Goal: Information Seeking & Learning: Learn about a topic

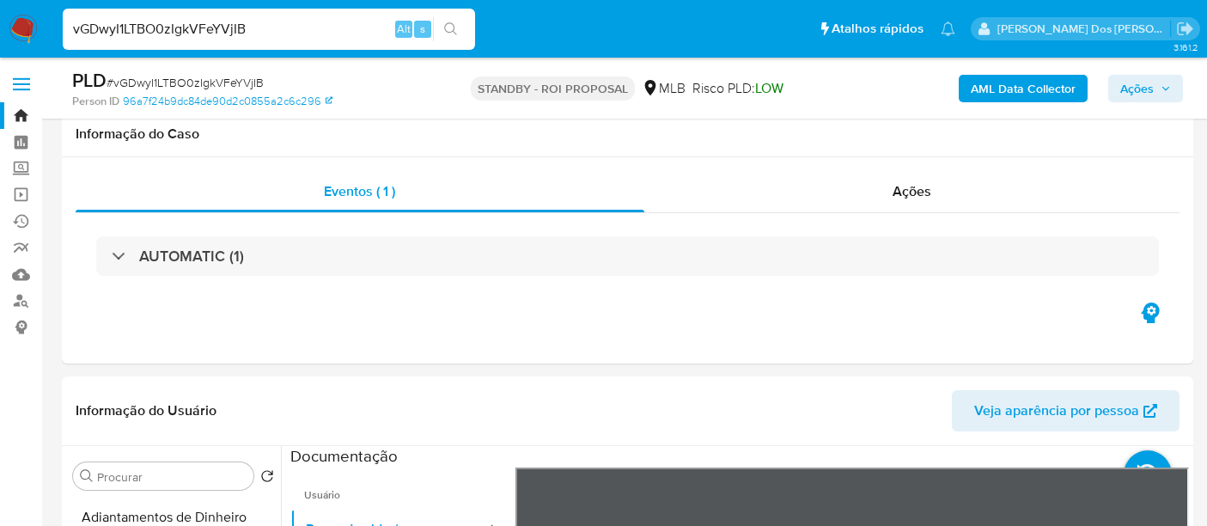
select select "10"
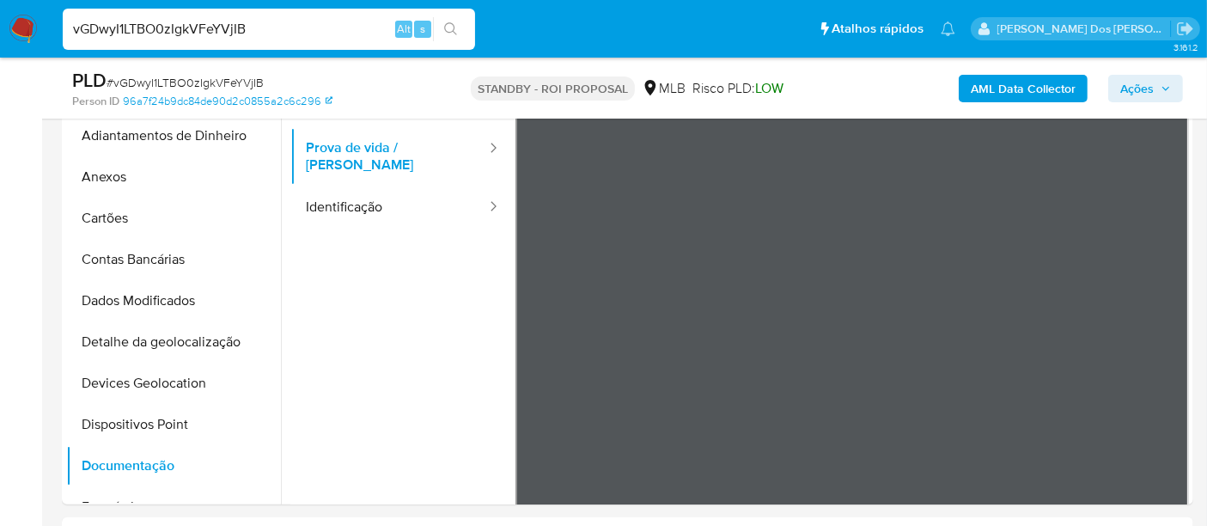
scroll to position [222, 0]
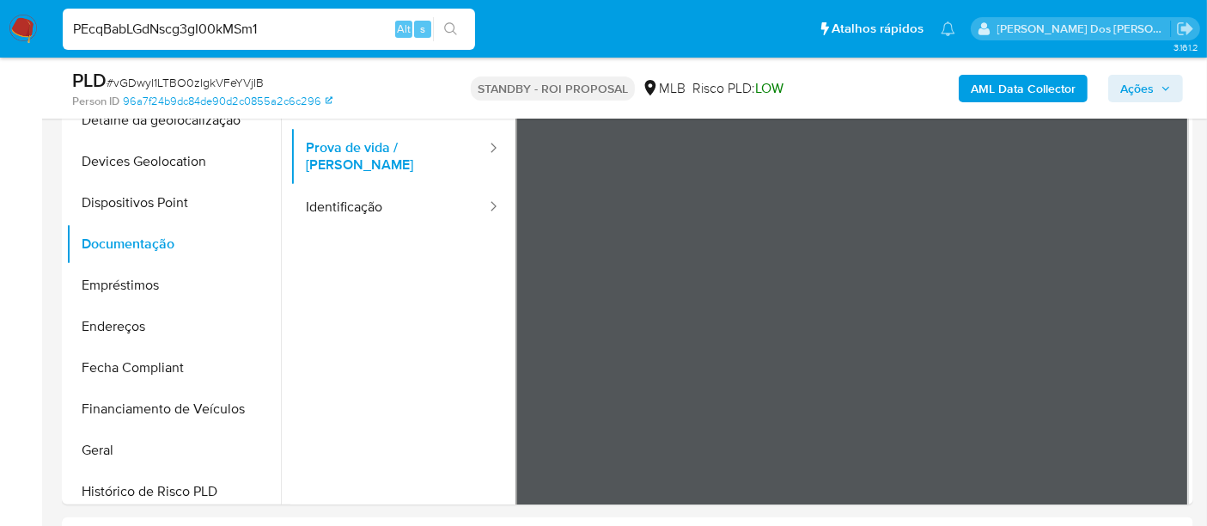
type input "PEcqBabLGdNscg3gI00kMSm1"
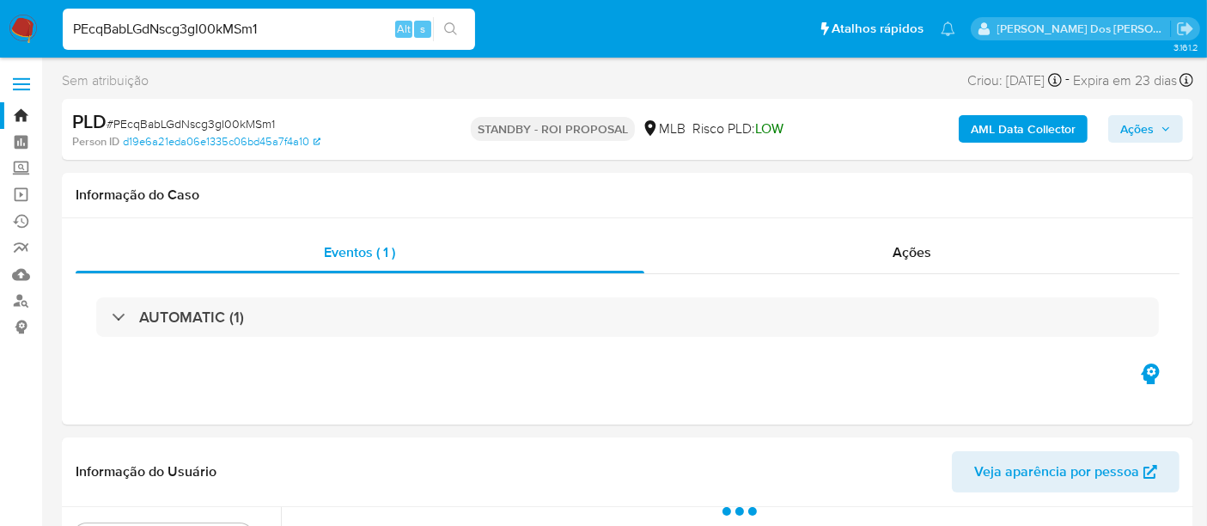
select select "10"
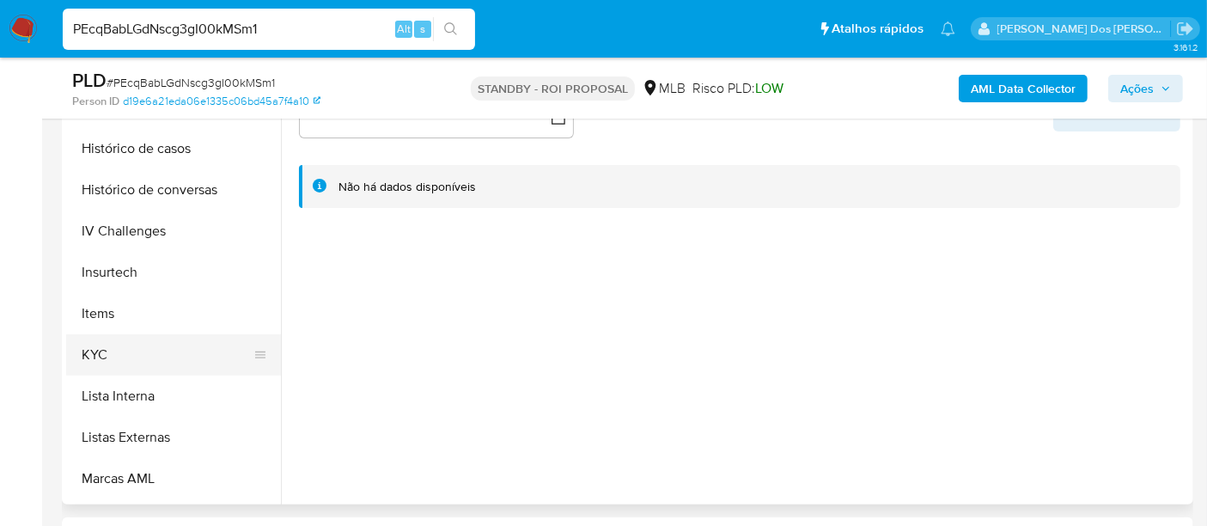
scroll to position [667, 0]
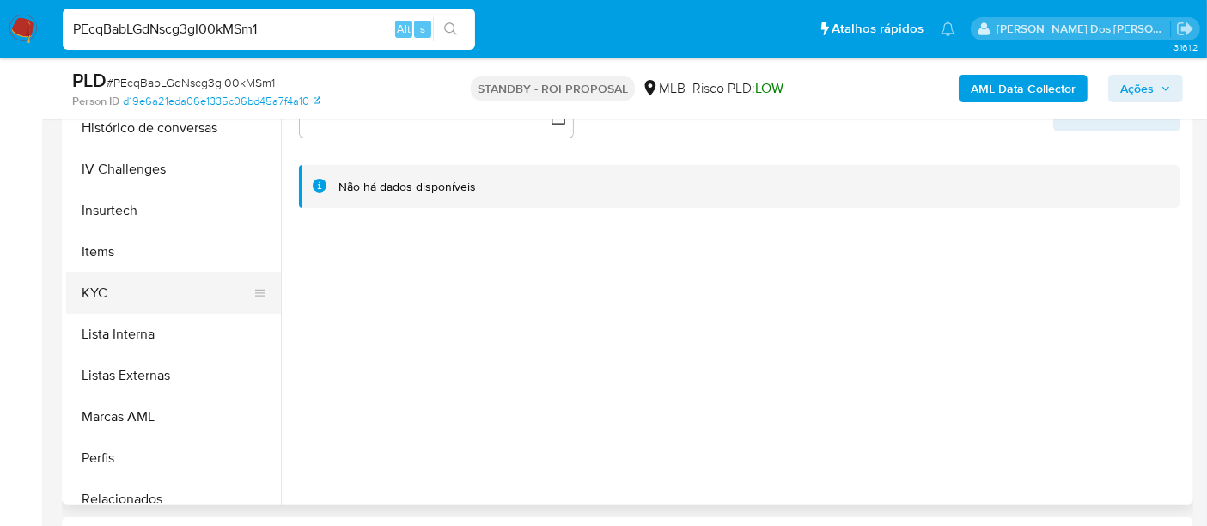
click at [102, 290] on button "KYC" at bounding box center [166, 292] width 201 height 41
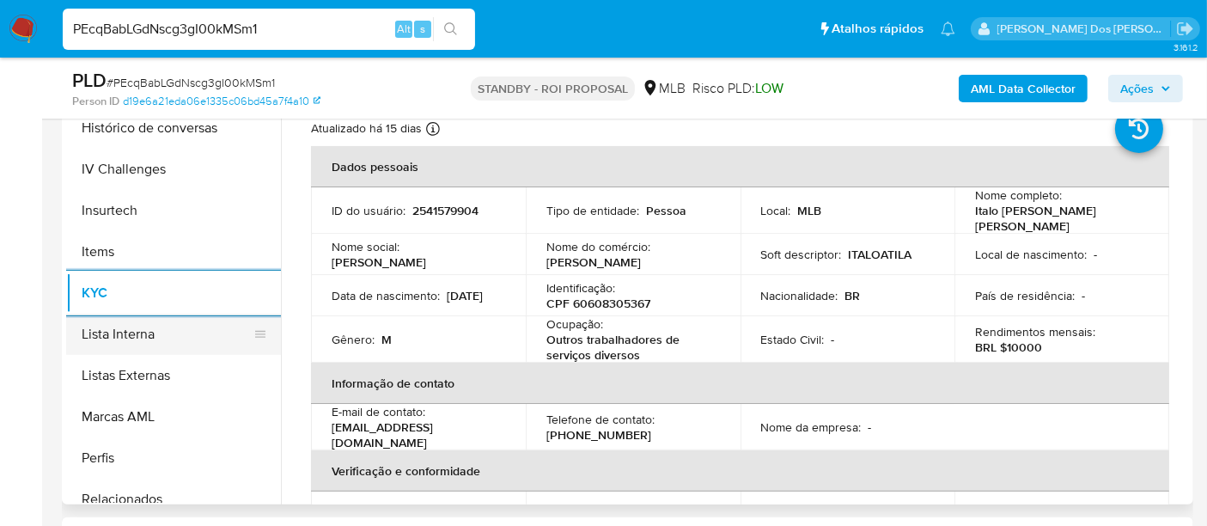
scroll to position [572, 0]
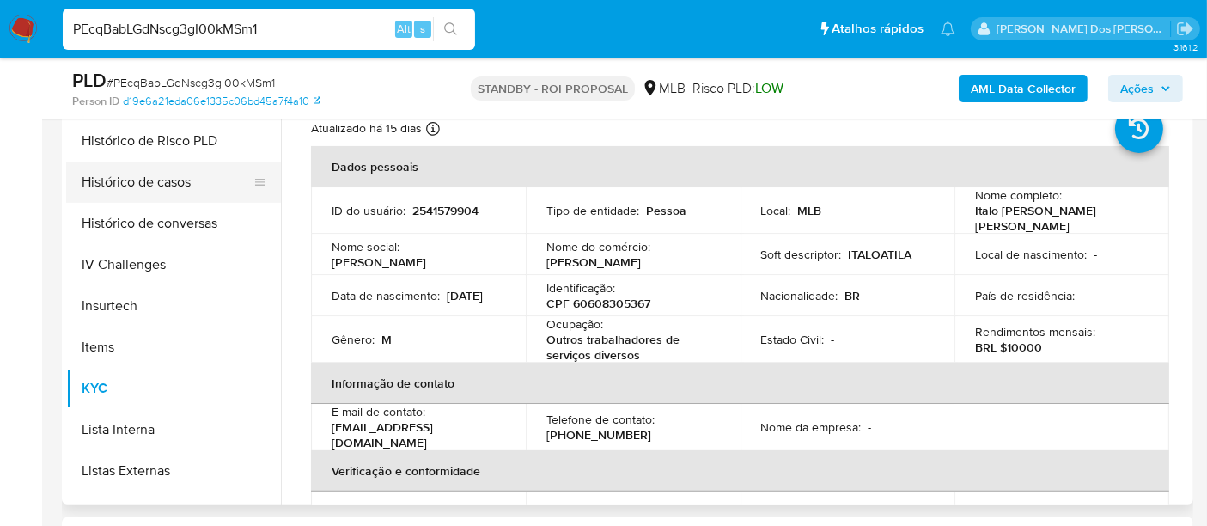
click at [168, 186] on button "Histórico de casos" at bounding box center [166, 181] width 201 height 41
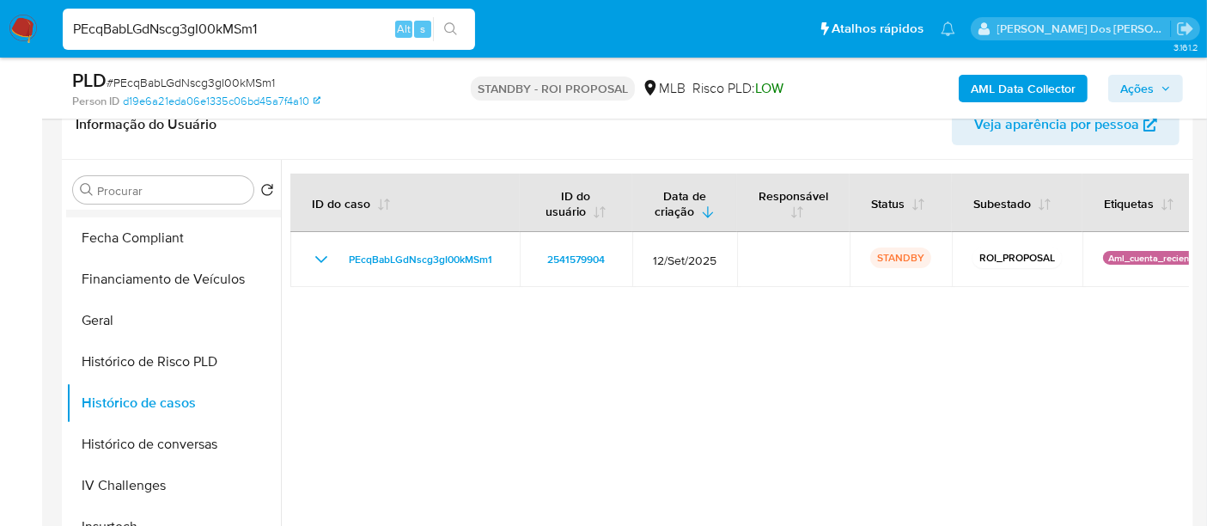
scroll to position [286, 0]
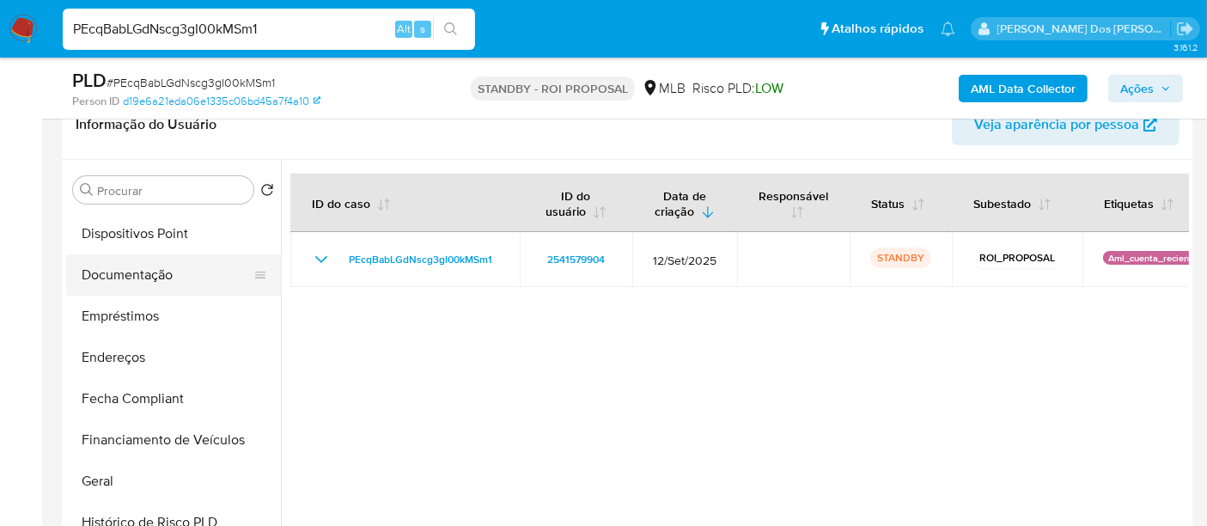
click at [129, 283] on button "Documentação" at bounding box center [166, 274] width 201 height 41
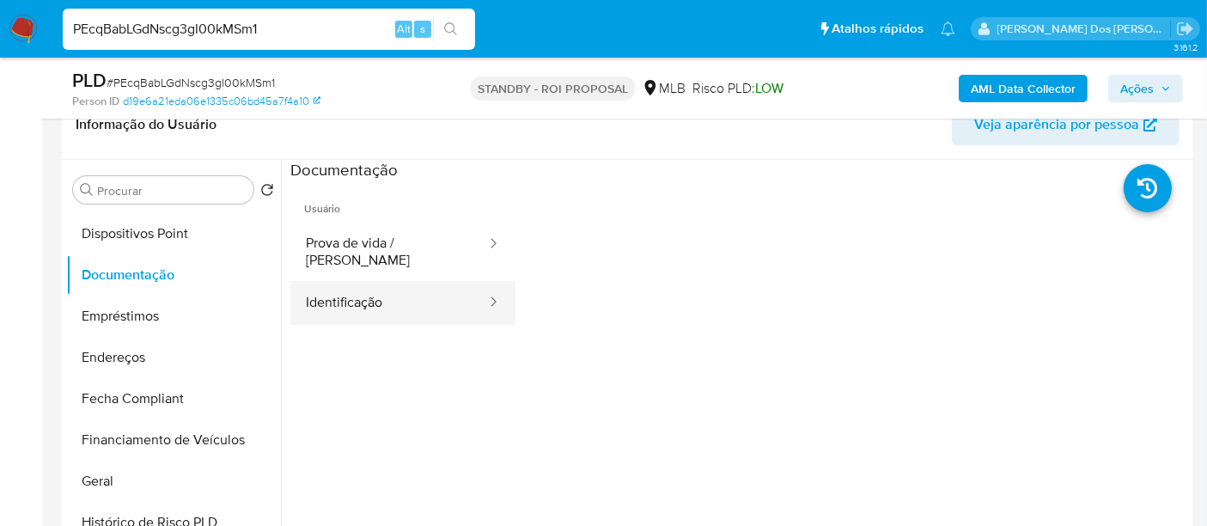
click at [360, 285] on button "Identificação" at bounding box center [389, 303] width 198 height 44
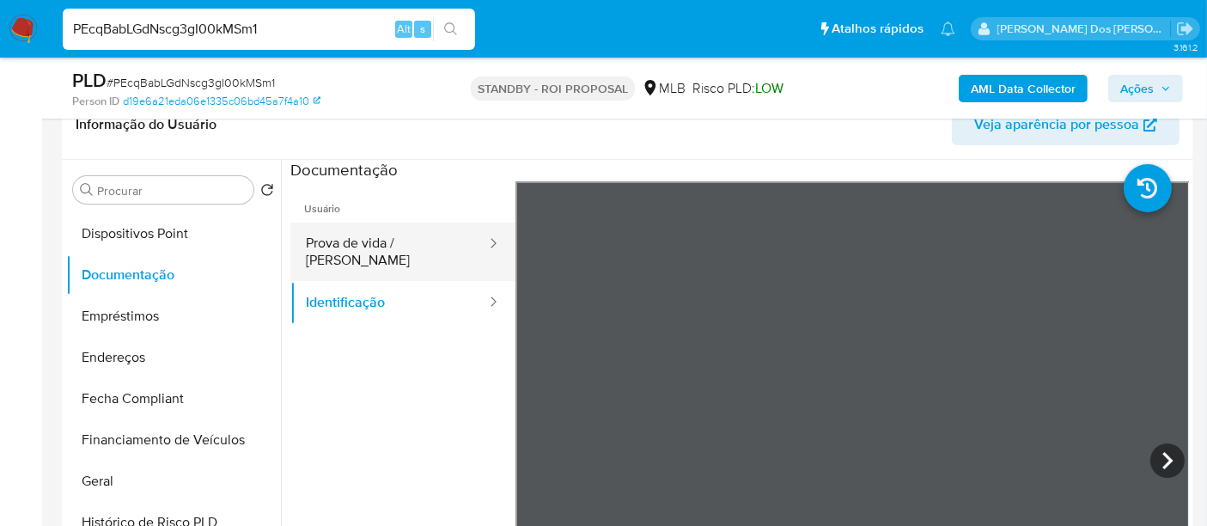
click at [368, 255] on button "Prova de vida / [PERSON_NAME]" at bounding box center [389, 251] width 198 height 58
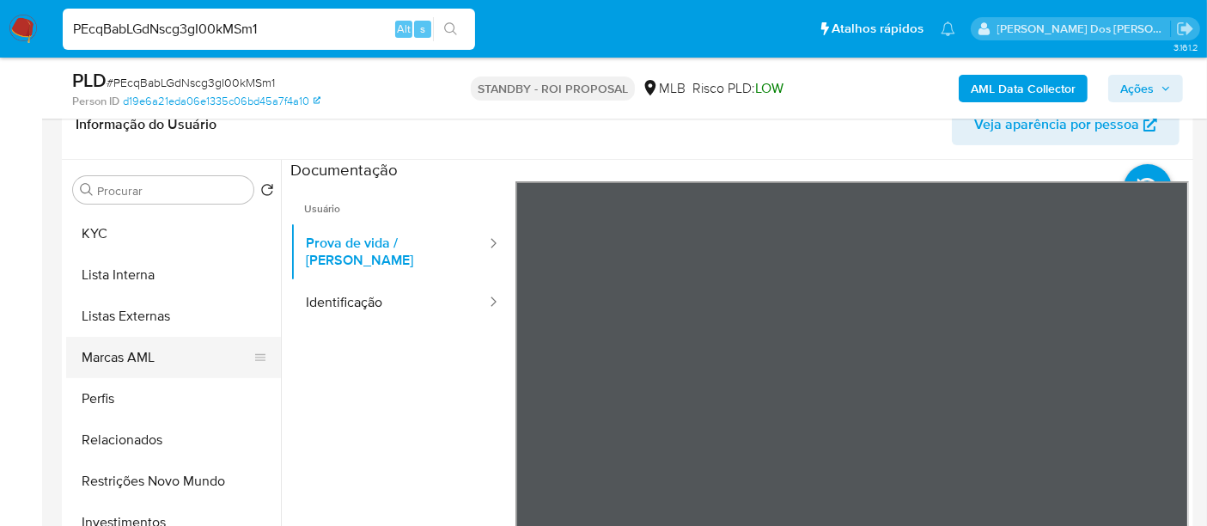
scroll to position [890, 0]
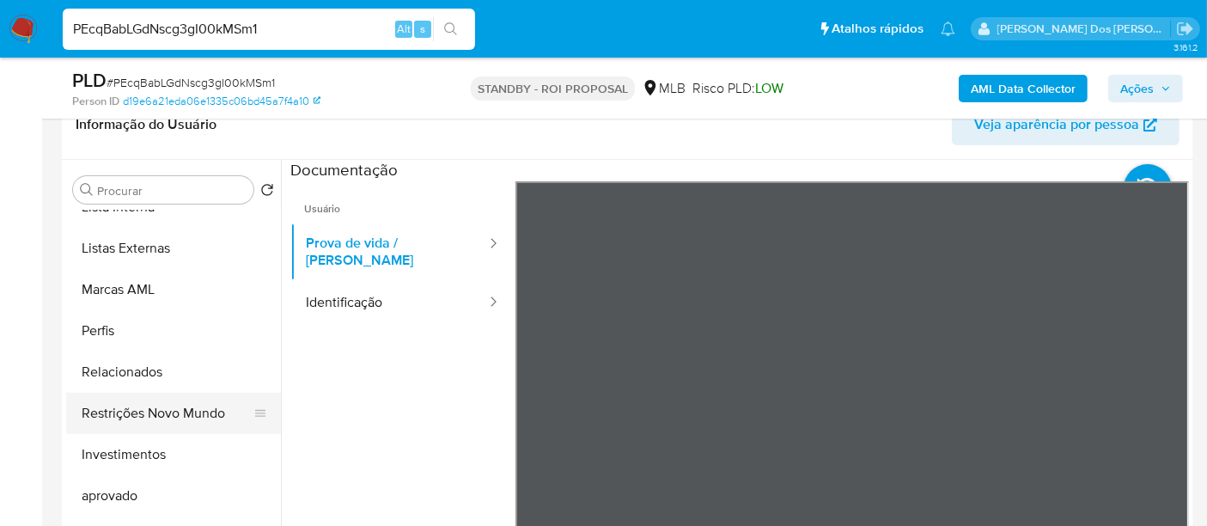
click at [193, 408] on button "Restrições Novo Mundo" at bounding box center [166, 413] width 201 height 41
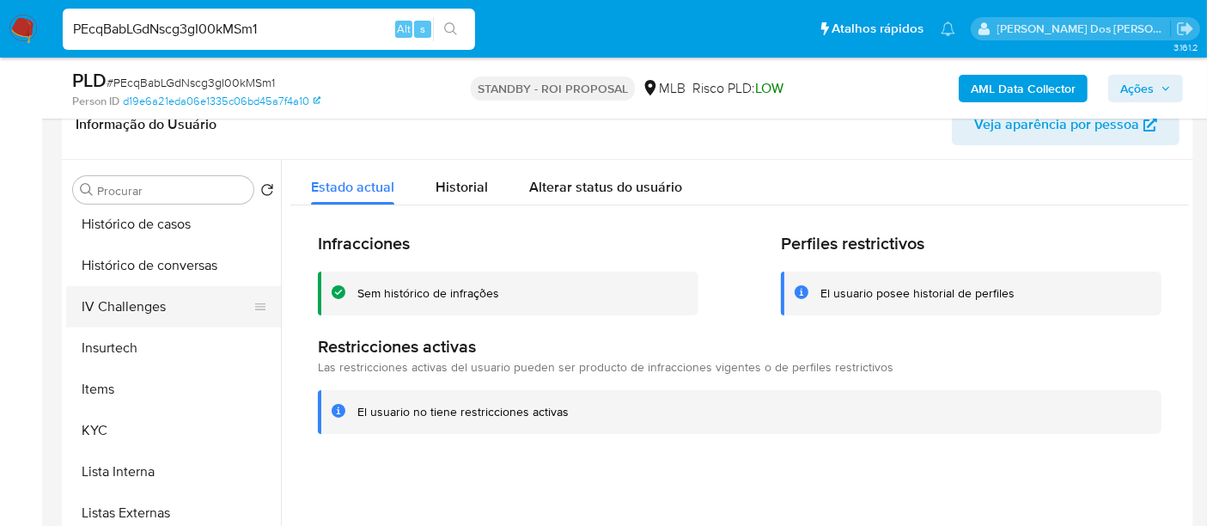
scroll to position [508, 0]
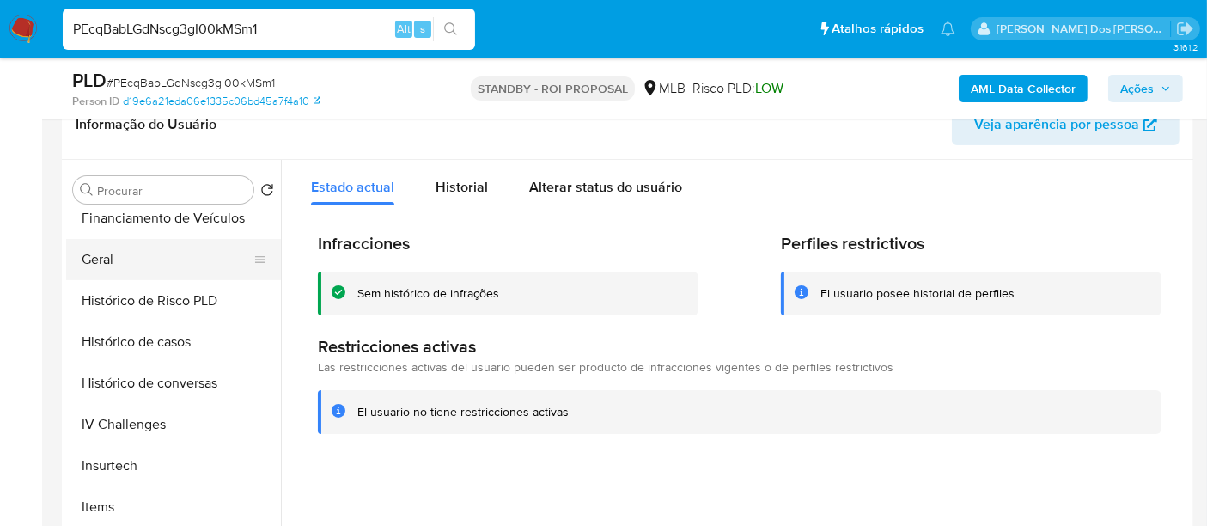
click at [105, 265] on button "Geral" at bounding box center [166, 259] width 201 height 41
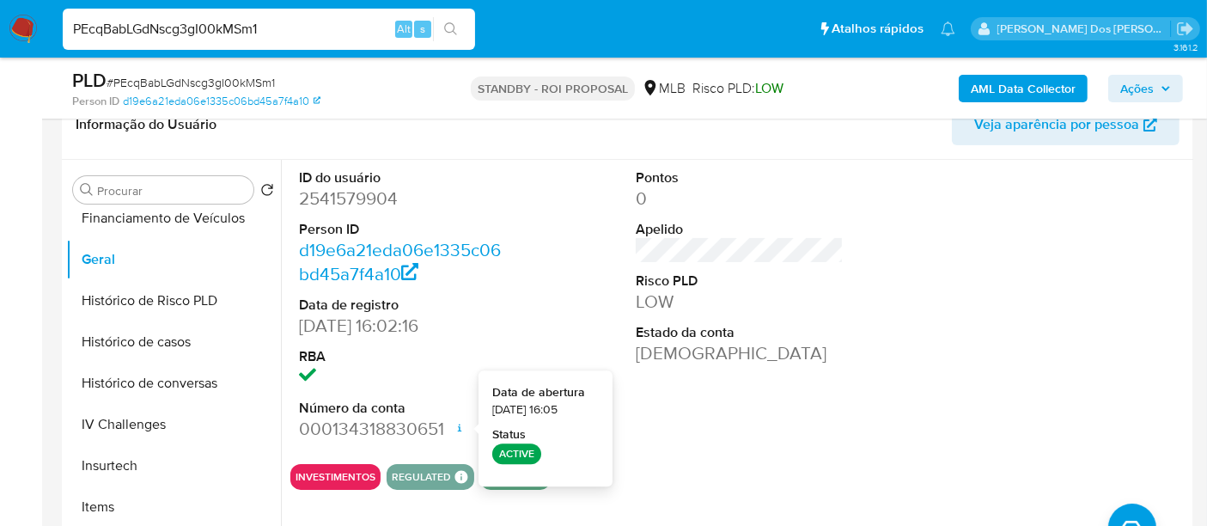
click at [284, 28] on input "PEcqBabLGdNscg3gI00kMSm1" at bounding box center [269, 29] width 412 height 22
paste input "KubapEWErcAchQXcYk9VHopa"
type input "KubapEWErcAchQXcYk9VHopa"
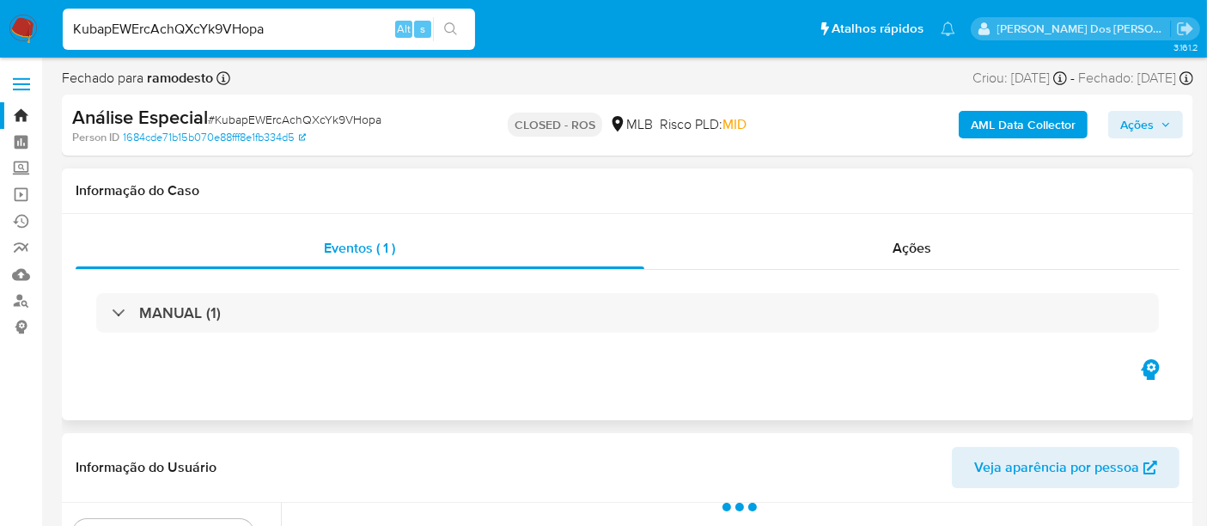
select select "10"
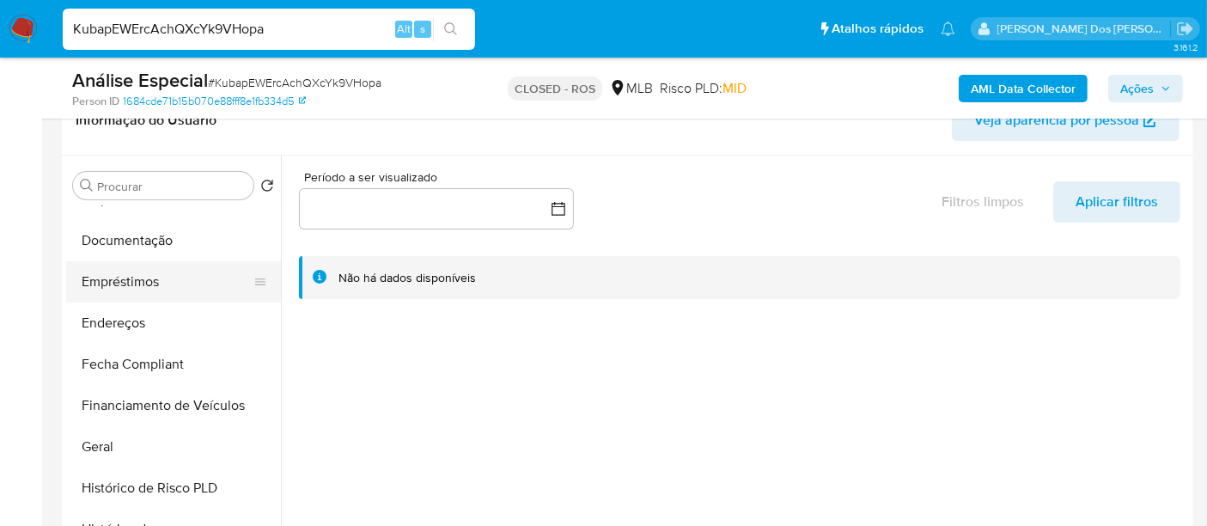
scroll to position [286, 0]
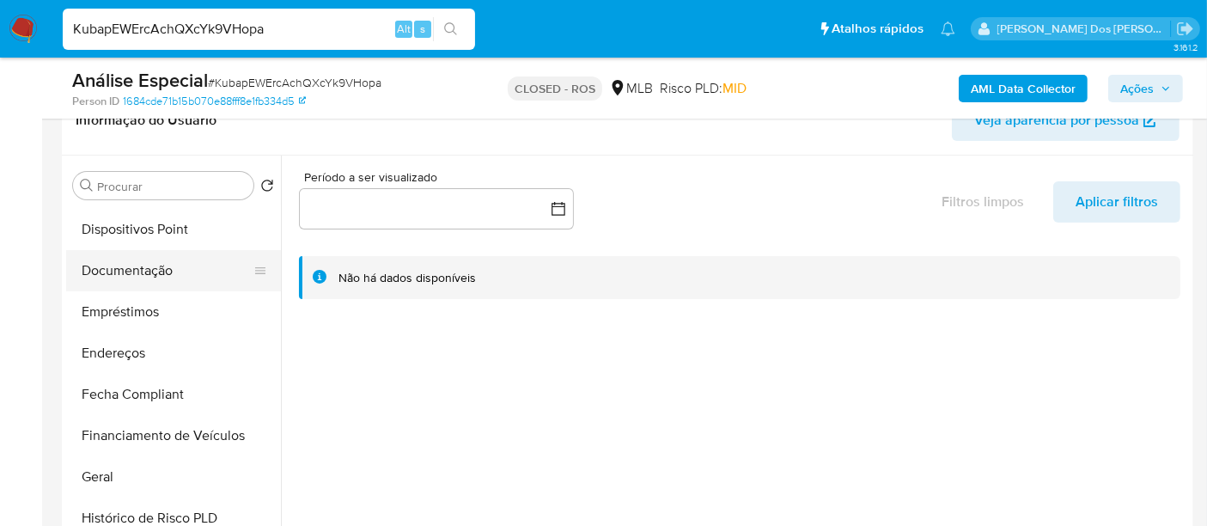
click at [150, 273] on button "Documentação" at bounding box center [166, 270] width 201 height 41
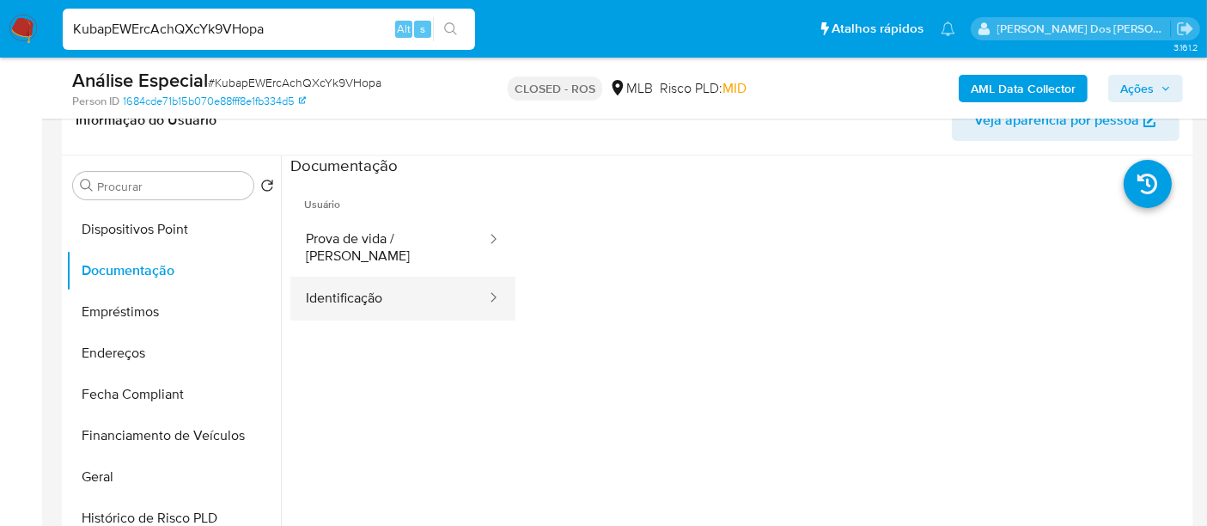
click at [328, 285] on button "Identificação" at bounding box center [389, 299] width 198 height 44
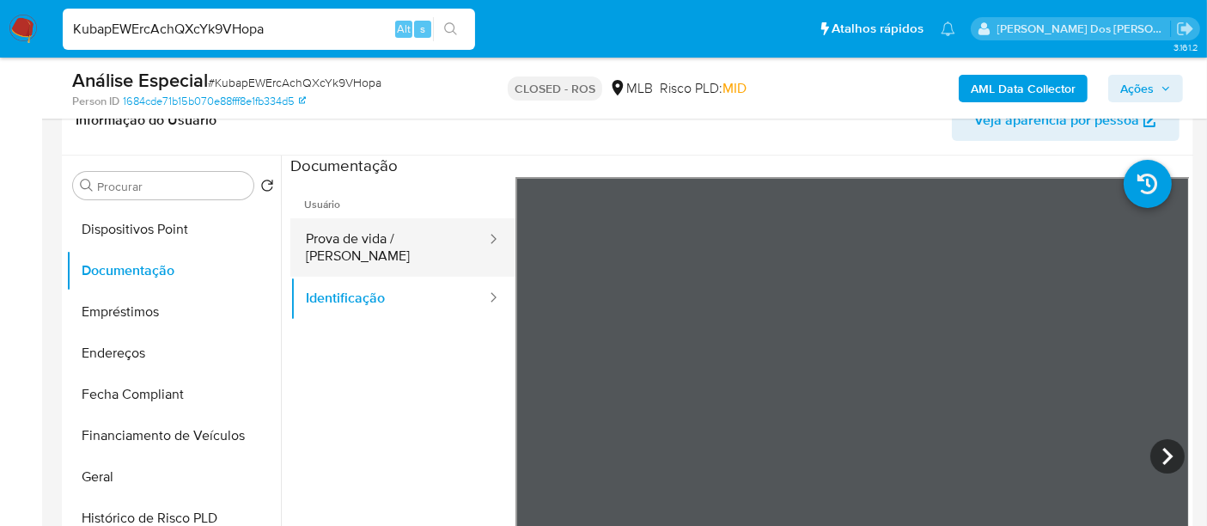
click at [418, 249] on button "Prova de vida / [PERSON_NAME]" at bounding box center [389, 247] width 198 height 58
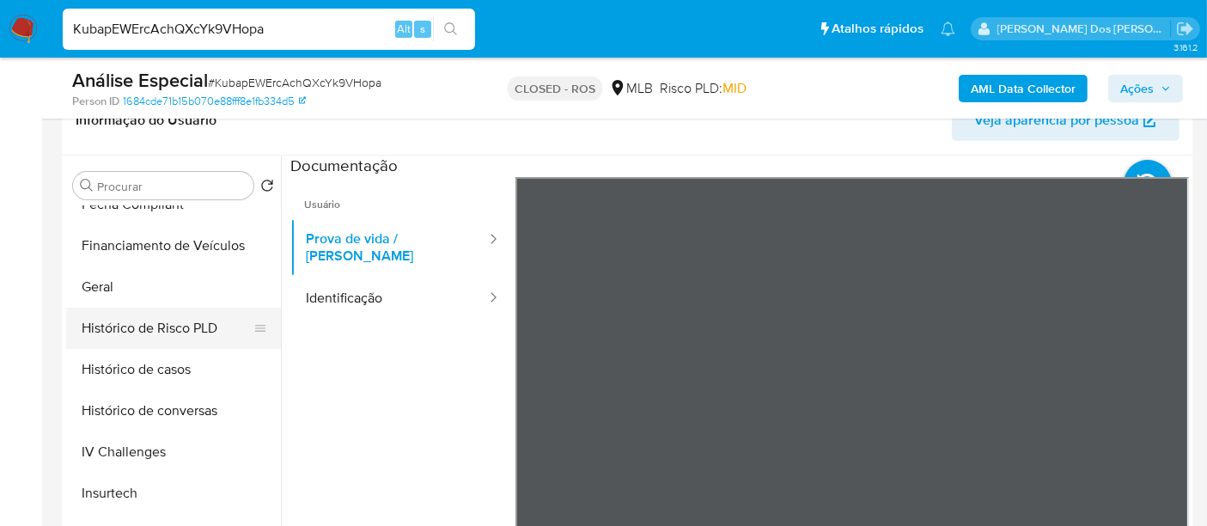
scroll to position [477, 0]
click at [103, 293] on button "Geral" at bounding box center [166, 285] width 201 height 41
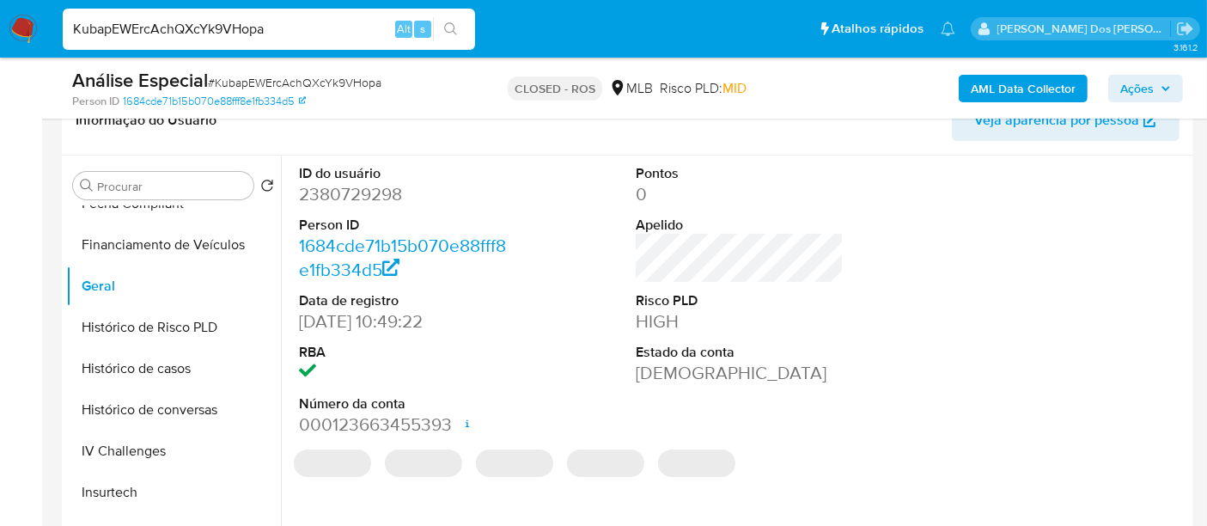
click at [374, 195] on dd "2380729298" at bounding box center [403, 194] width 208 height 24
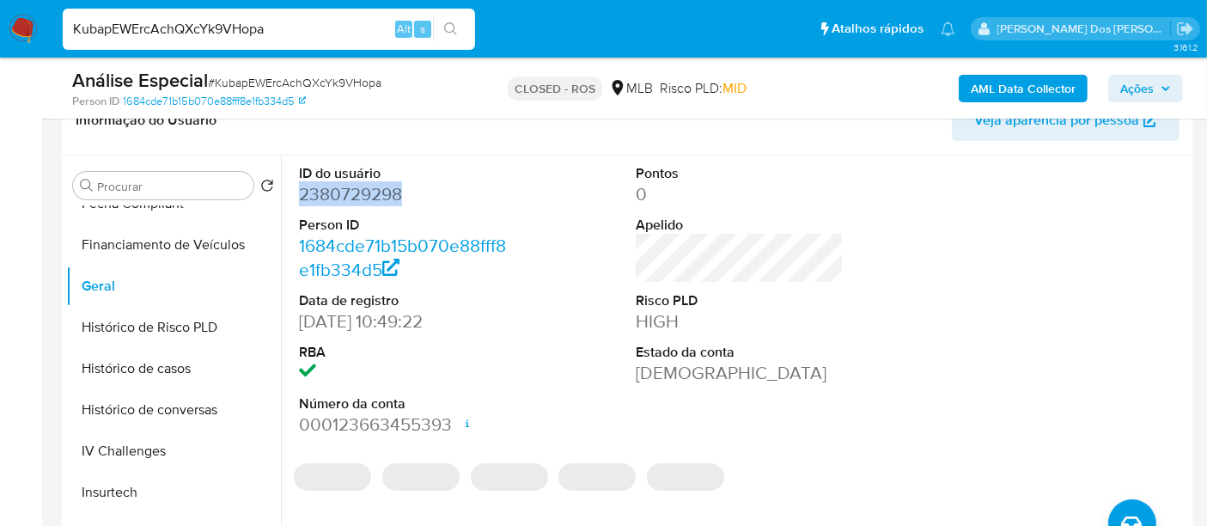
copy dd "2380729298"
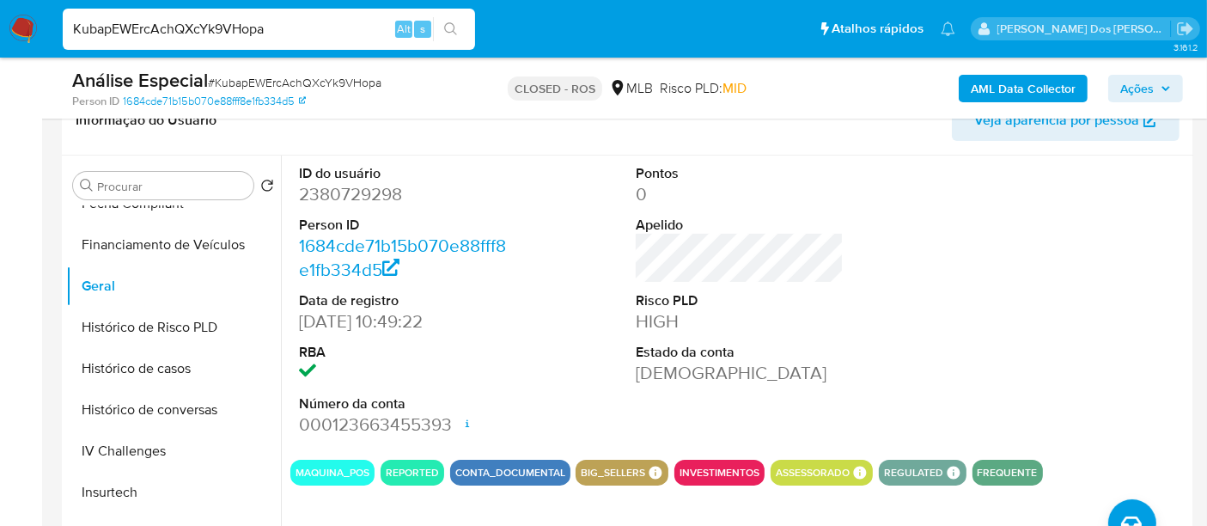
scroll to position [2086, 0]
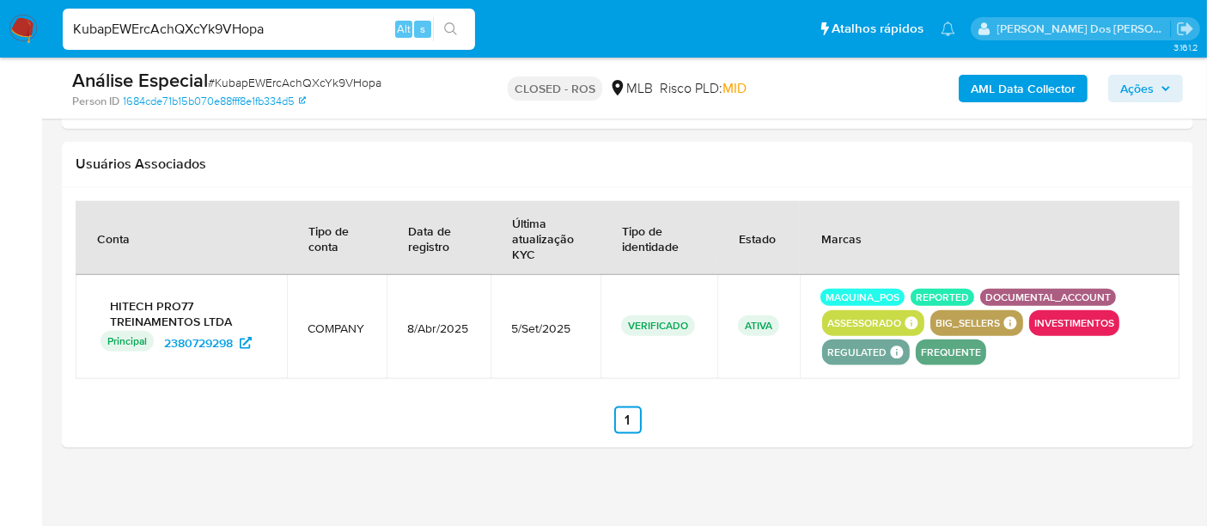
click at [284, 23] on input "KubapEWErcAchQXcYk9VHopa" at bounding box center [269, 29] width 412 height 22
paste input "46FO6xfdB89EIGr3pMzqawH6"
type input "46FO6xfdB89EIGr3pMzqawH6"
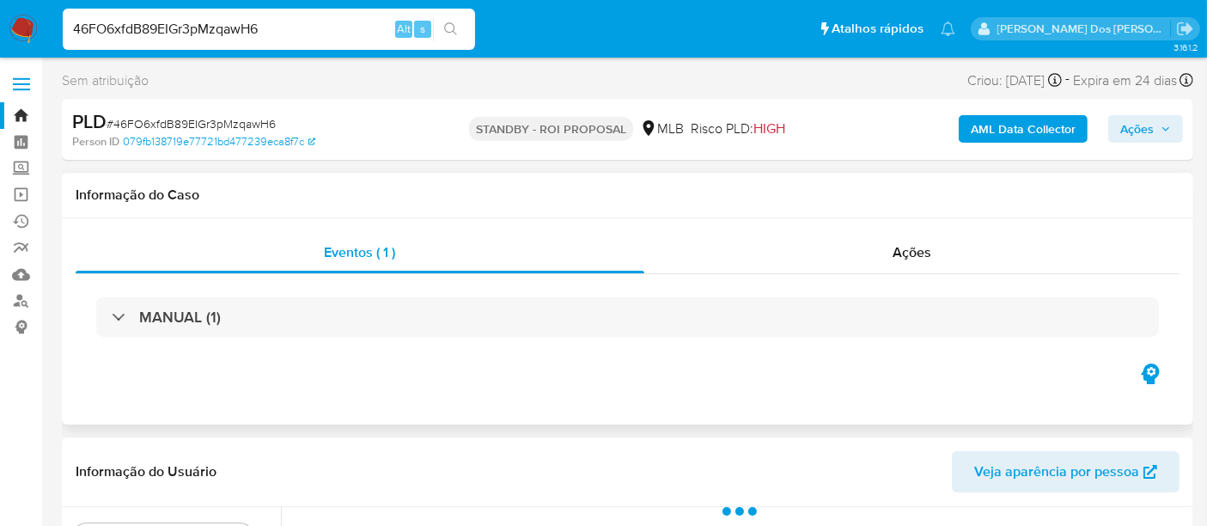
select select "10"
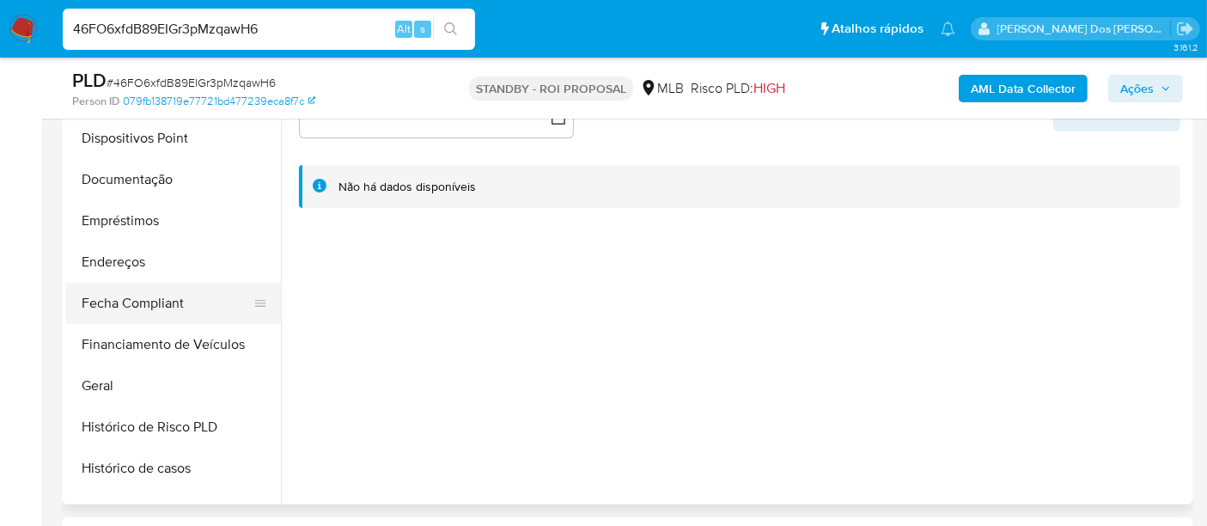
scroll to position [572, 0]
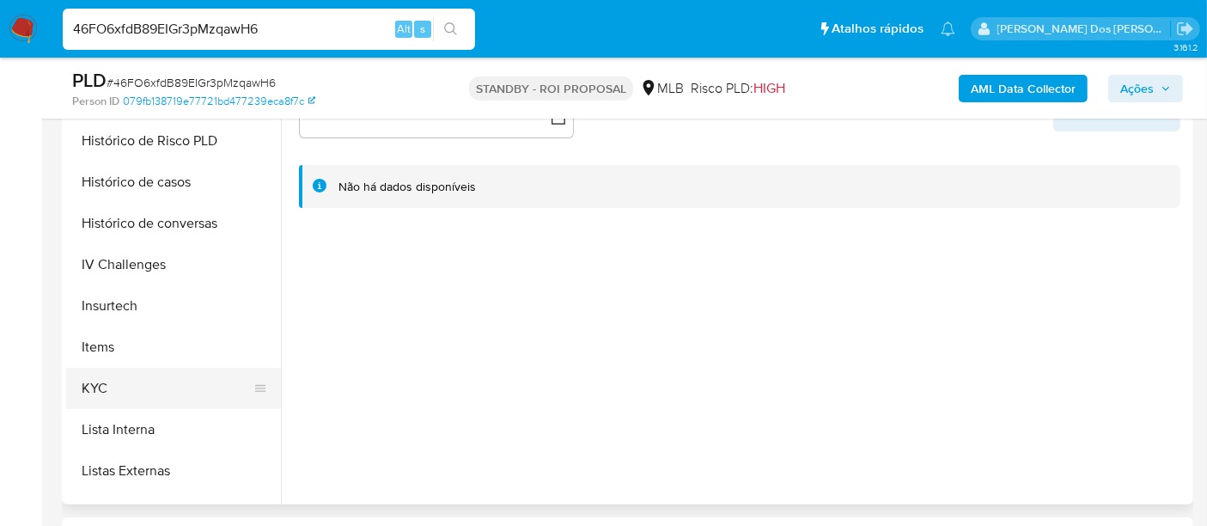
click at [92, 381] on button "KYC" at bounding box center [166, 388] width 201 height 41
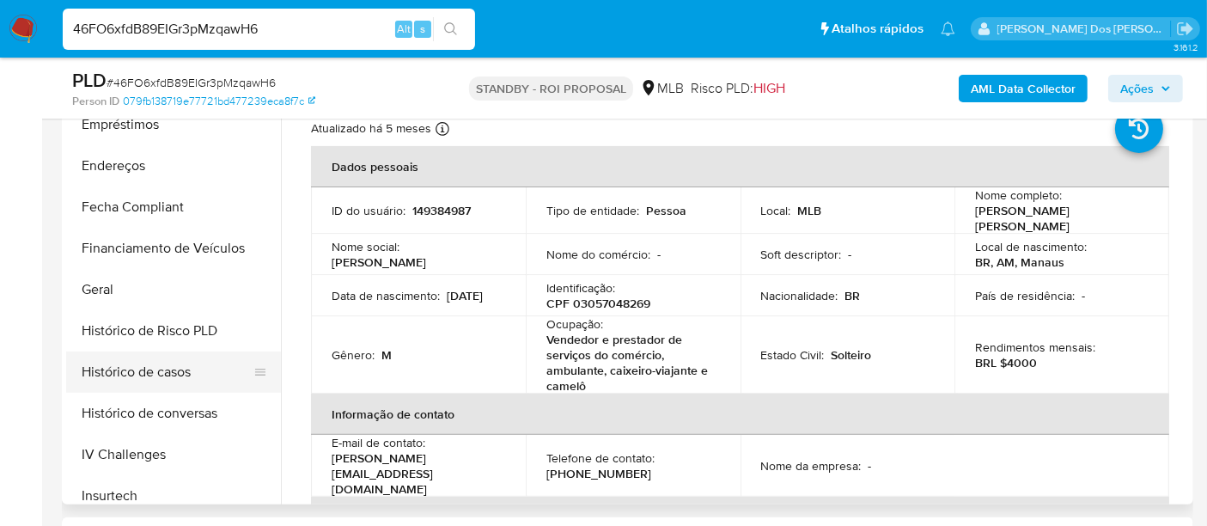
scroll to position [381, 0]
drag, startPoint x: 145, startPoint y: 368, endPoint x: 162, endPoint y: 395, distance: 32.4
click at [144, 368] on button "Histórico de casos" at bounding box center [173, 372] width 215 height 41
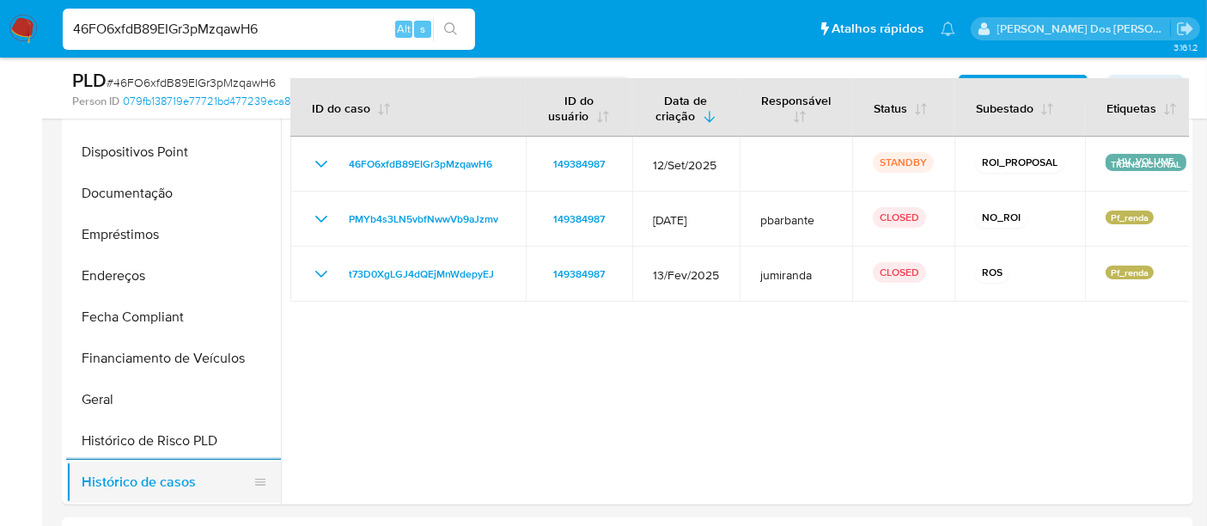
scroll to position [95, 0]
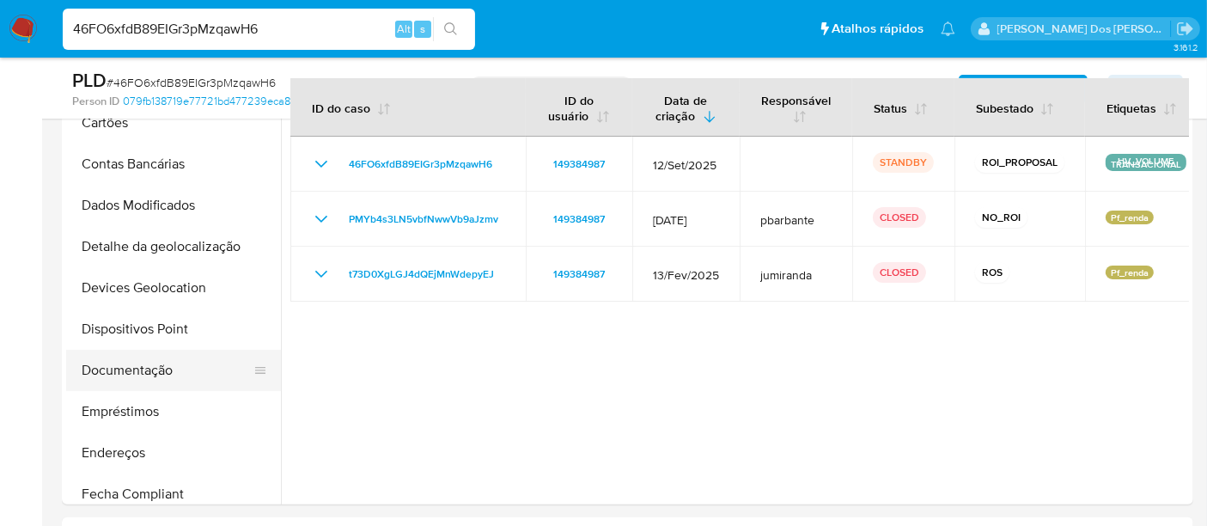
click at [152, 367] on button "Documentação" at bounding box center [166, 370] width 201 height 41
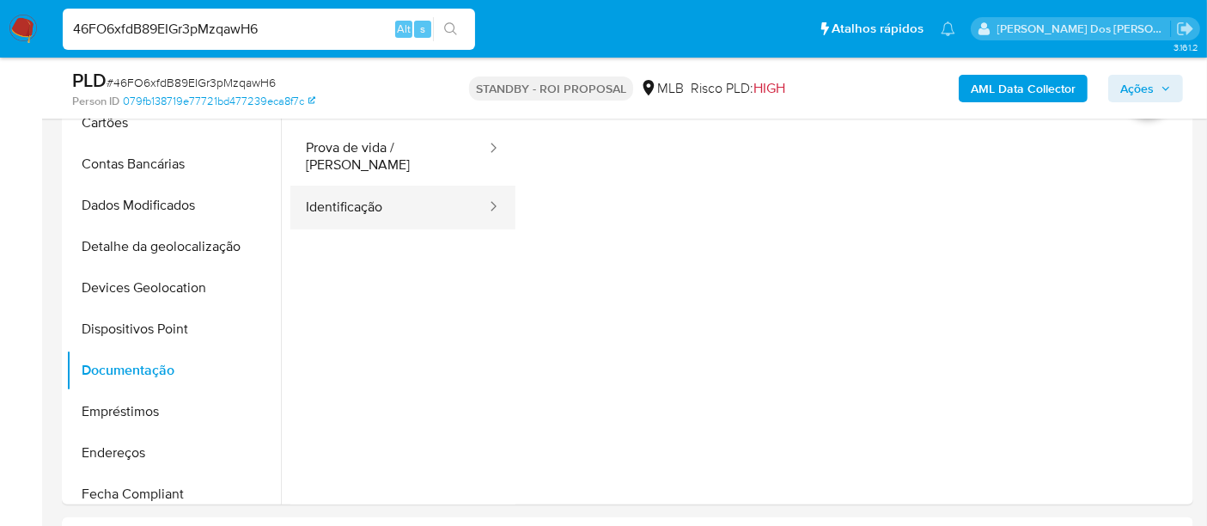
click at [329, 191] on button "Identificação" at bounding box center [389, 208] width 198 height 44
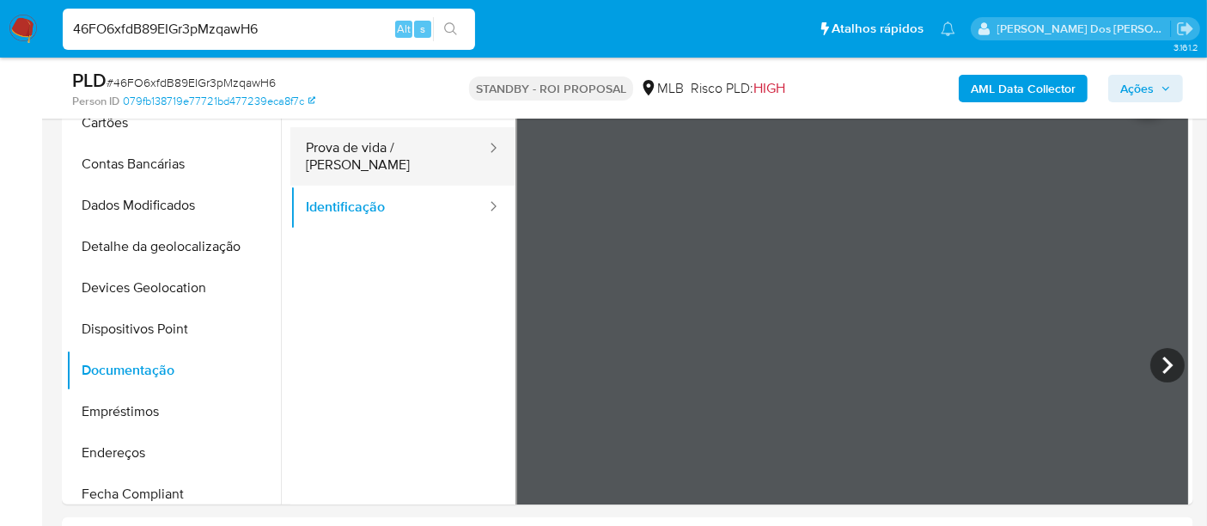
click at [409, 151] on button "Prova de vida / [PERSON_NAME]" at bounding box center [389, 156] width 198 height 58
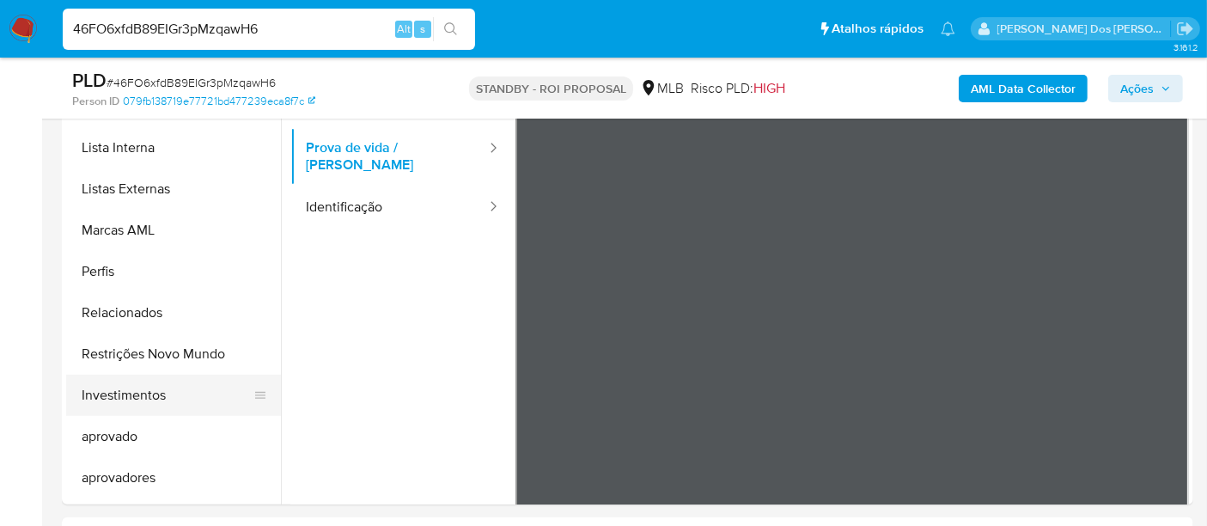
scroll to position [859, 0]
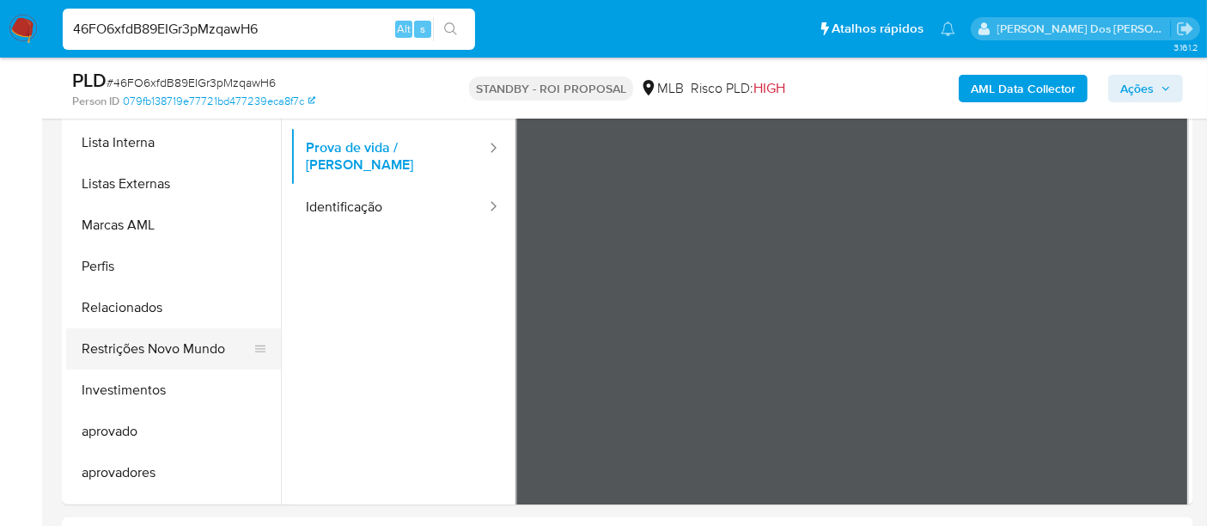
click at [164, 356] on button "Restrições Novo Mundo" at bounding box center [166, 348] width 201 height 41
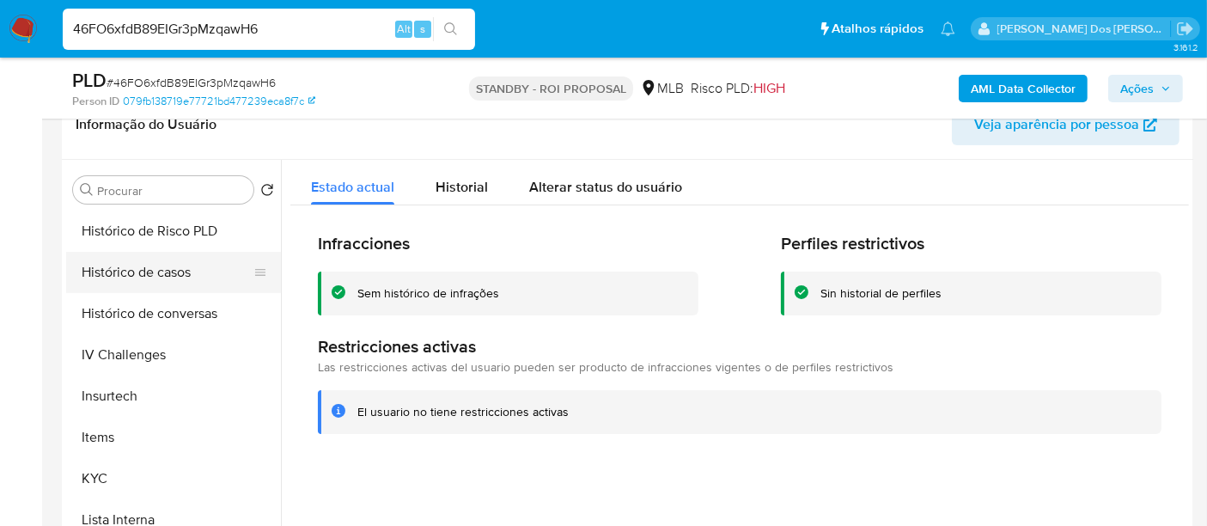
scroll to position [477, 0]
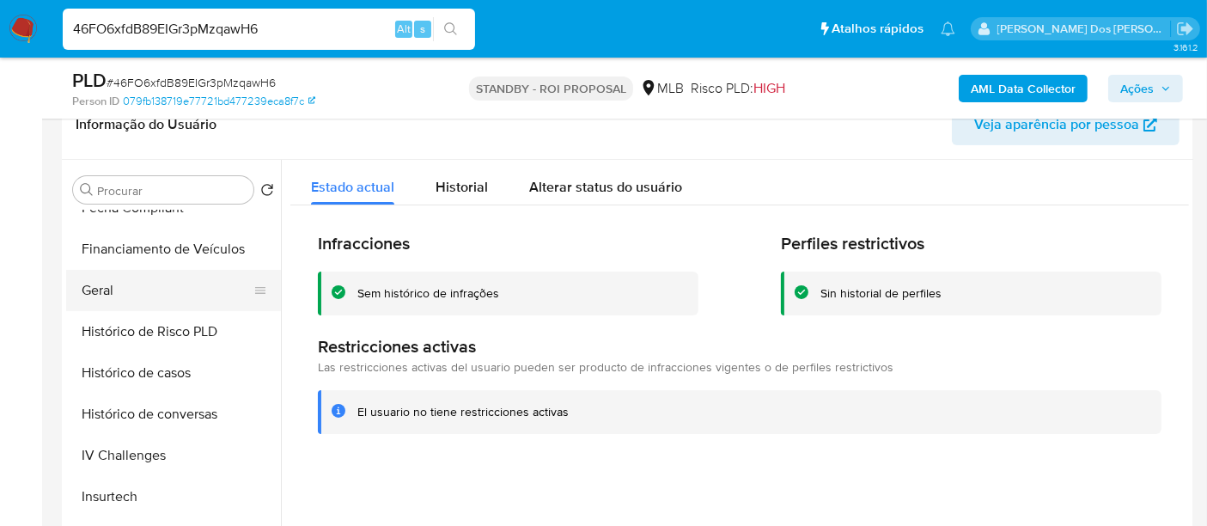
click at [110, 287] on button "Geral" at bounding box center [166, 290] width 201 height 41
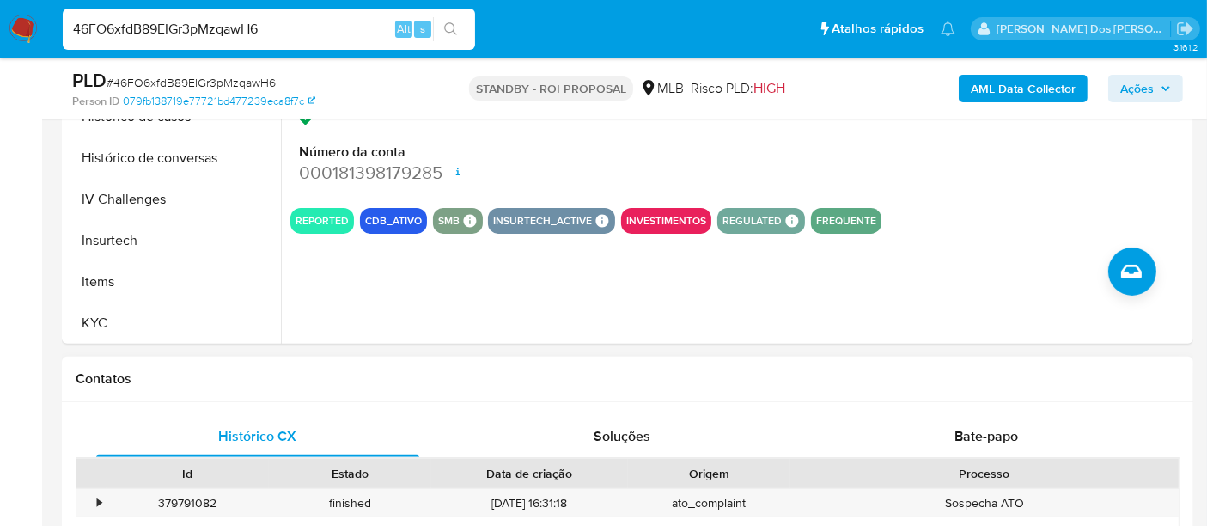
scroll to position [572, 0]
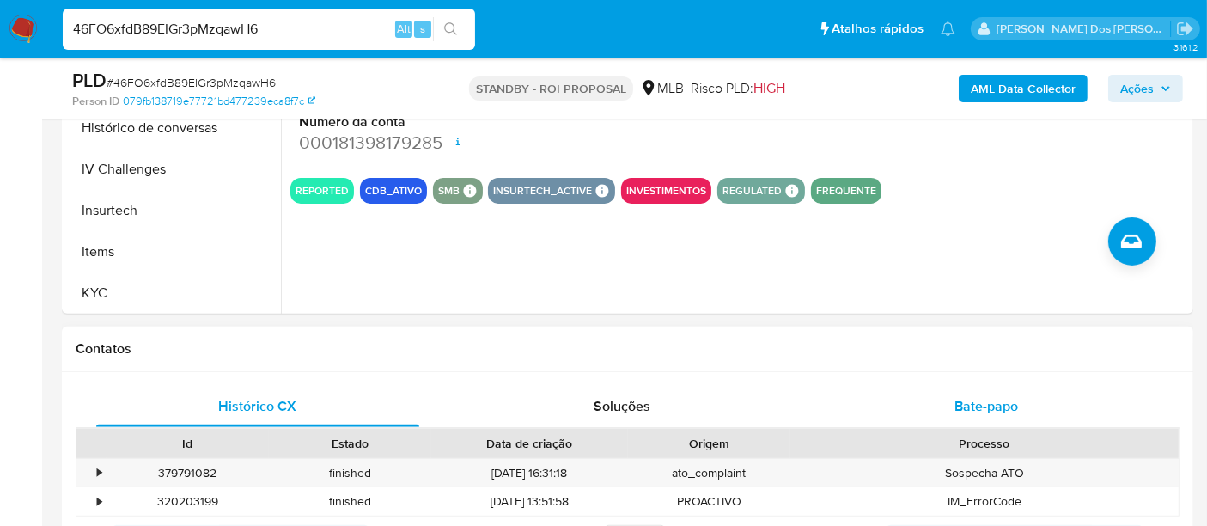
click at [962, 402] on span "Bate-papo" at bounding box center [986, 406] width 64 height 20
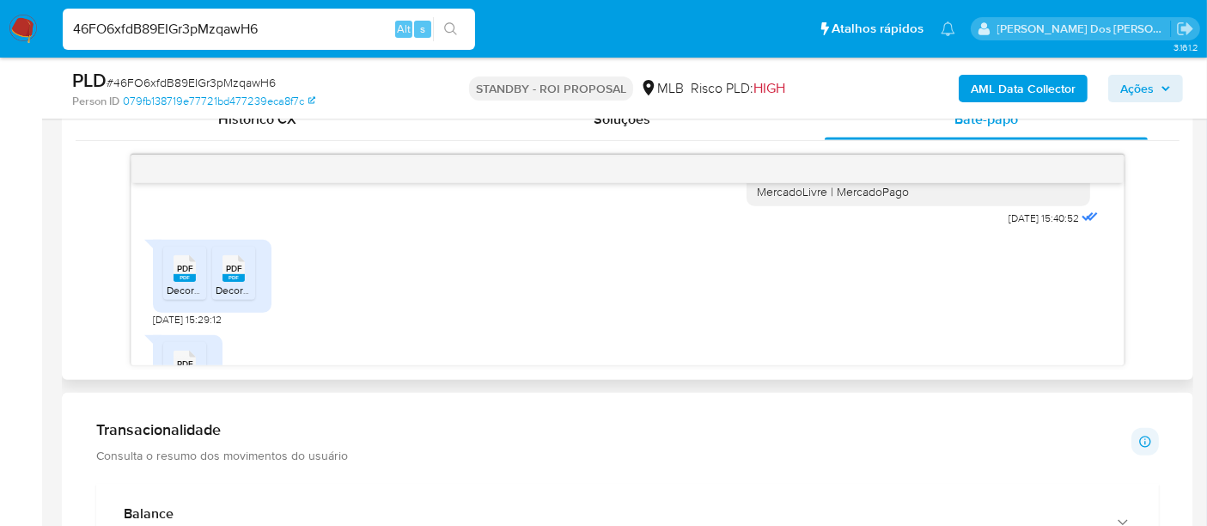
scroll to position [387, 0]
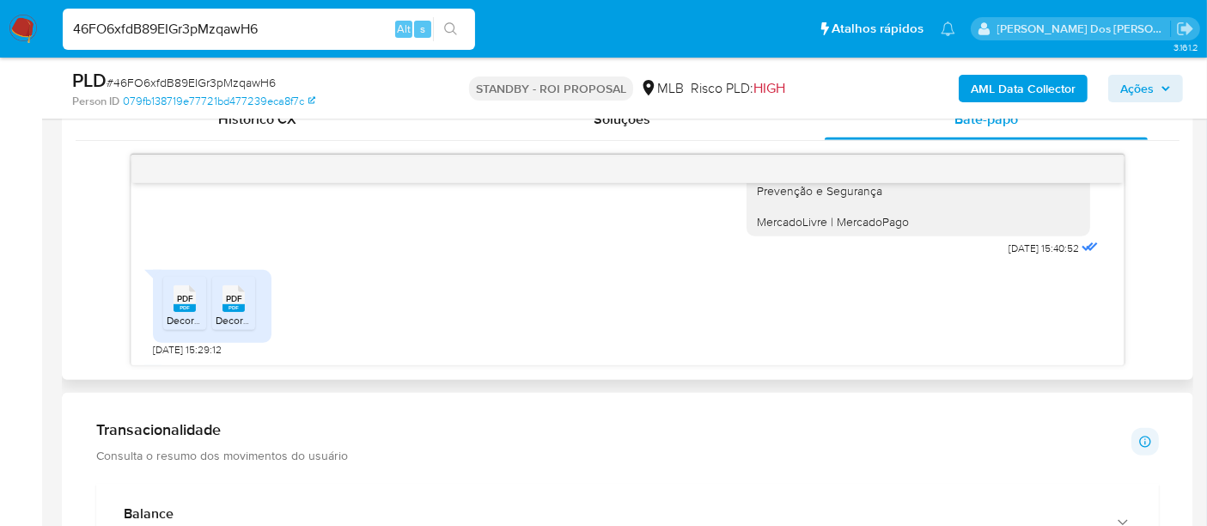
click at [186, 304] on rect at bounding box center [185, 308] width 22 height 8
click at [238, 293] on span "PDF" at bounding box center [234, 298] width 16 height 11
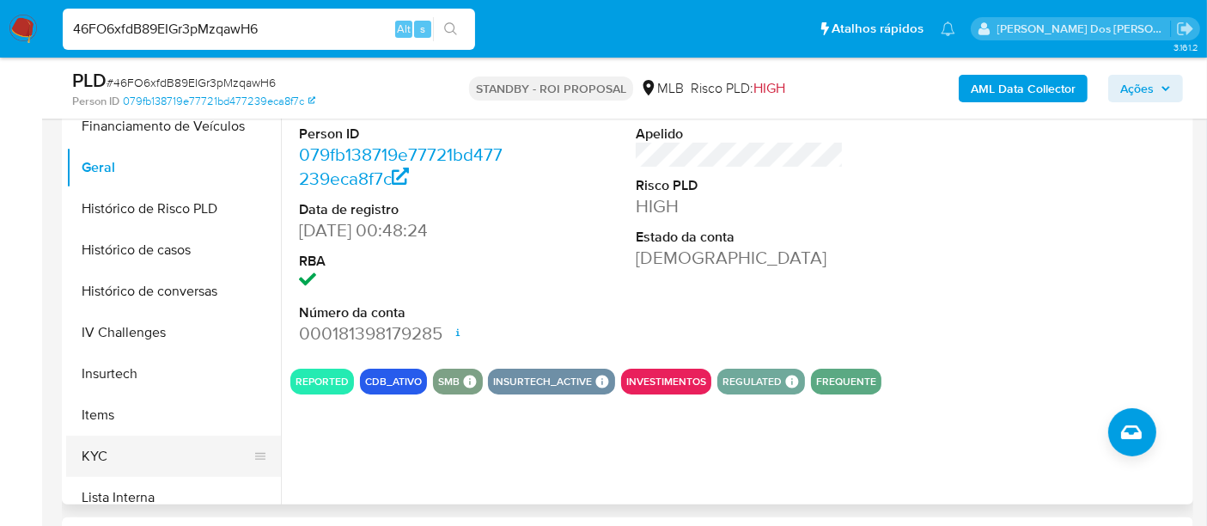
scroll to position [572, 0]
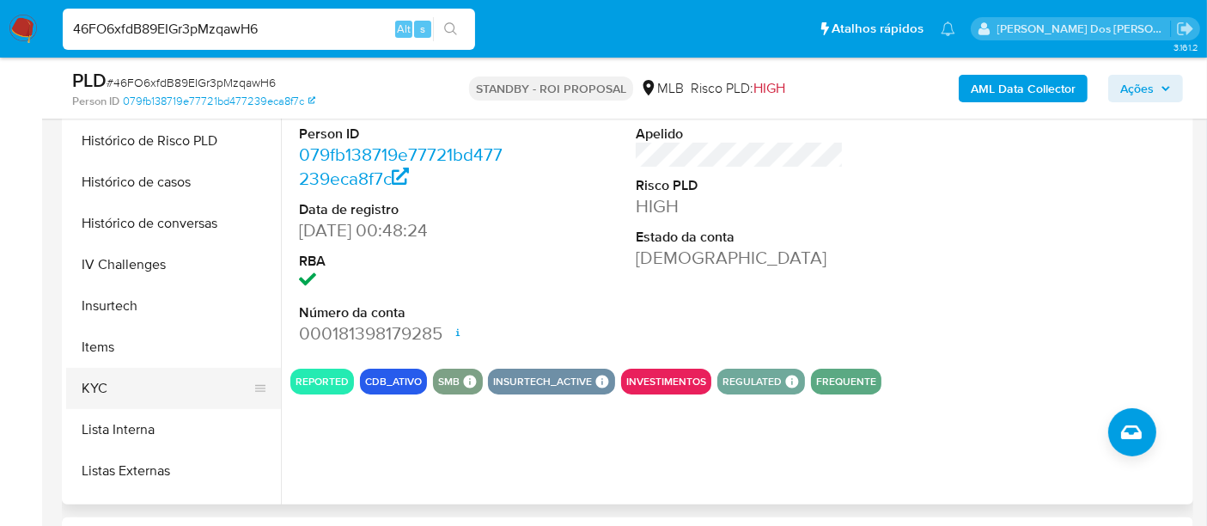
click at [107, 382] on button "KYC" at bounding box center [166, 388] width 201 height 41
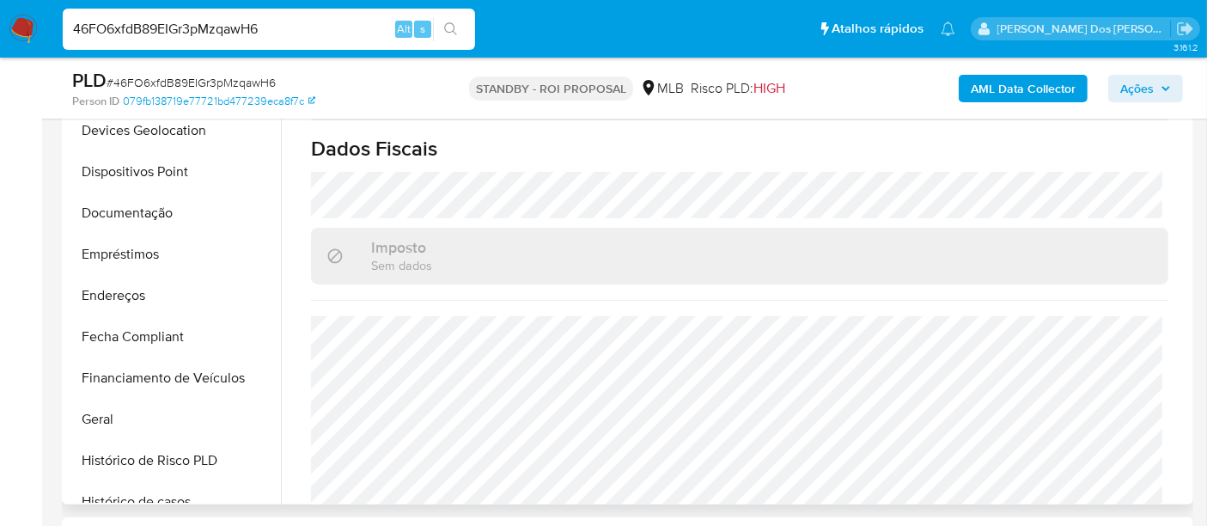
scroll to position [191, 0]
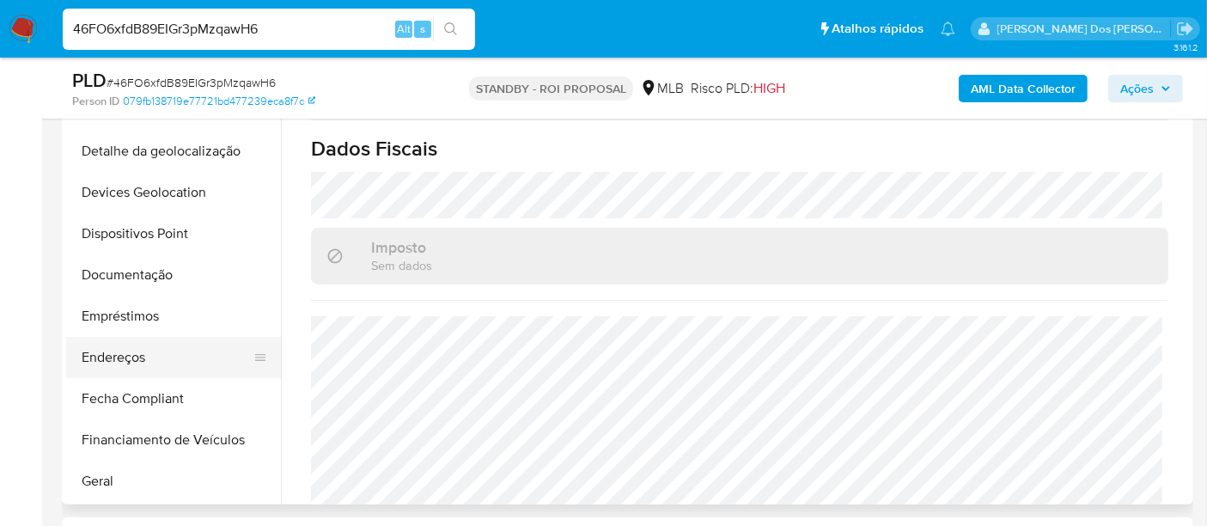
click at [125, 356] on button "Endereços" at bounding box center [166, 357] width 201 height 41
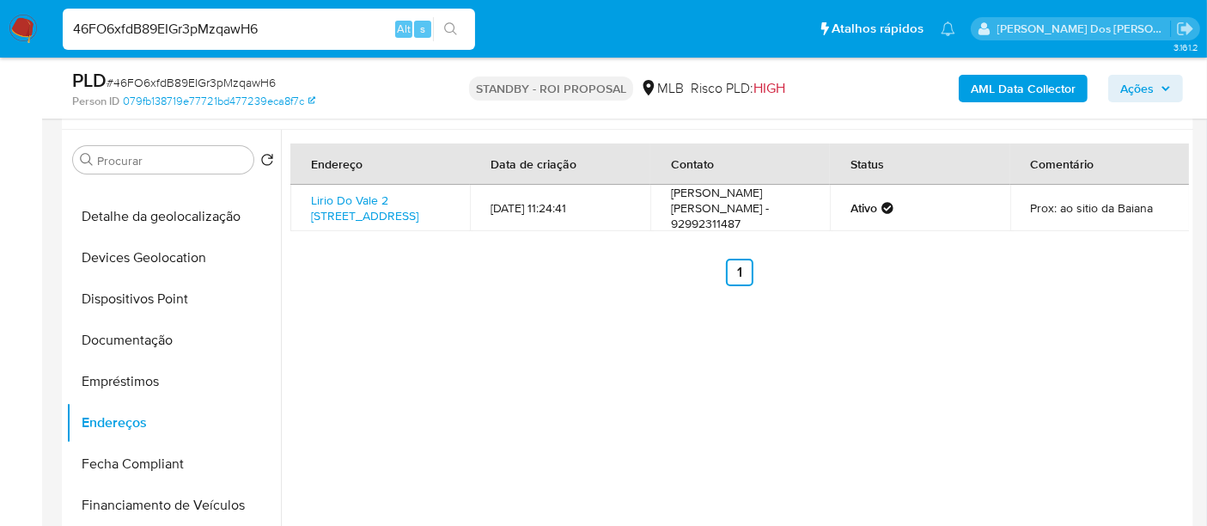
scroll to position [286, 0]
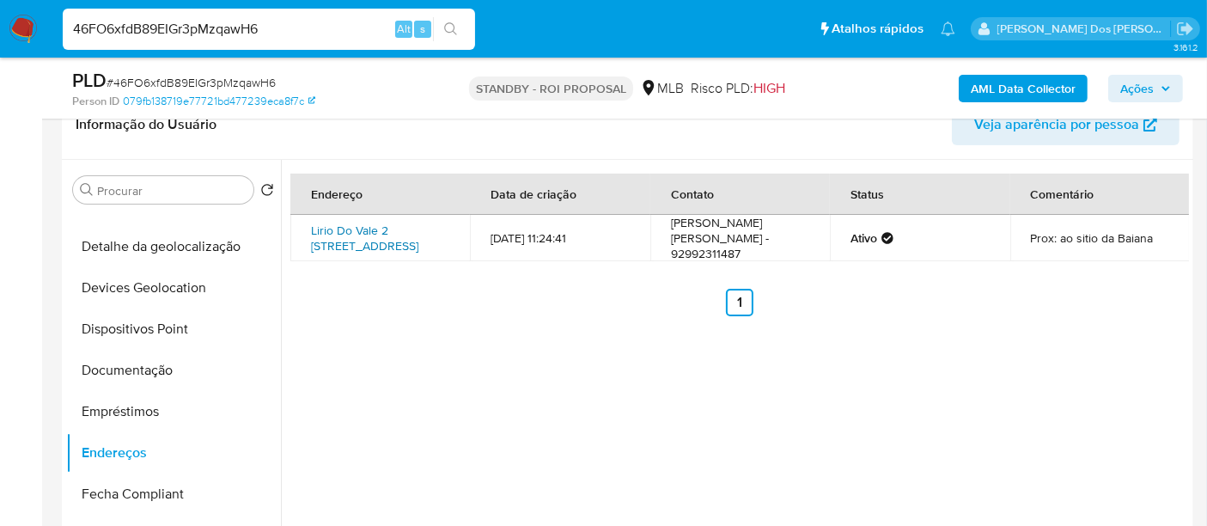
click at [376, 241] on link "Lirio Do Vale 2 [STREET_ADDRESS]" at bounding box center [364, 238] width 107 height 33
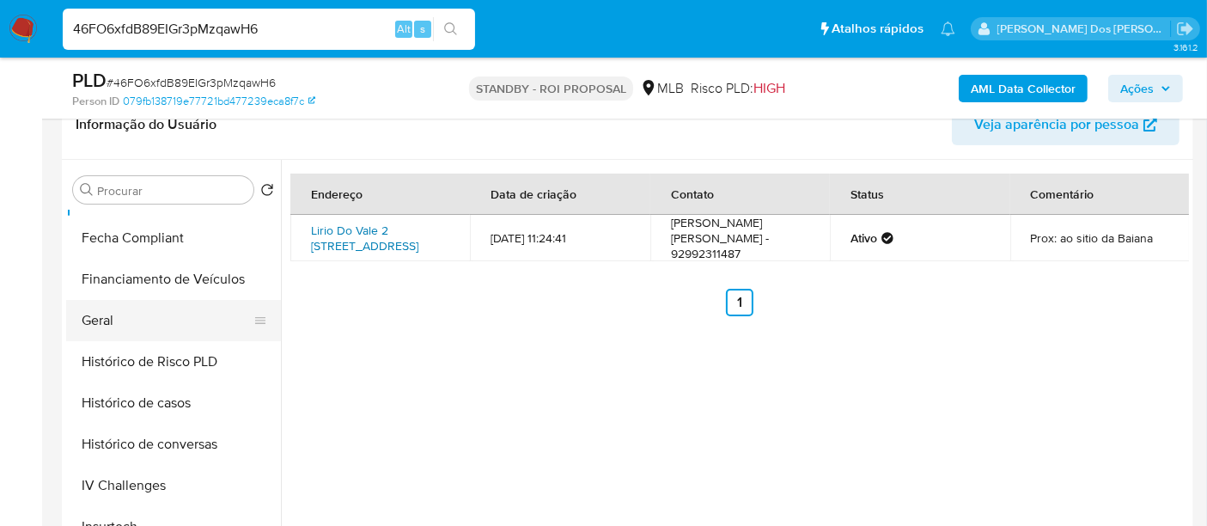
scroll to position [476, 0]
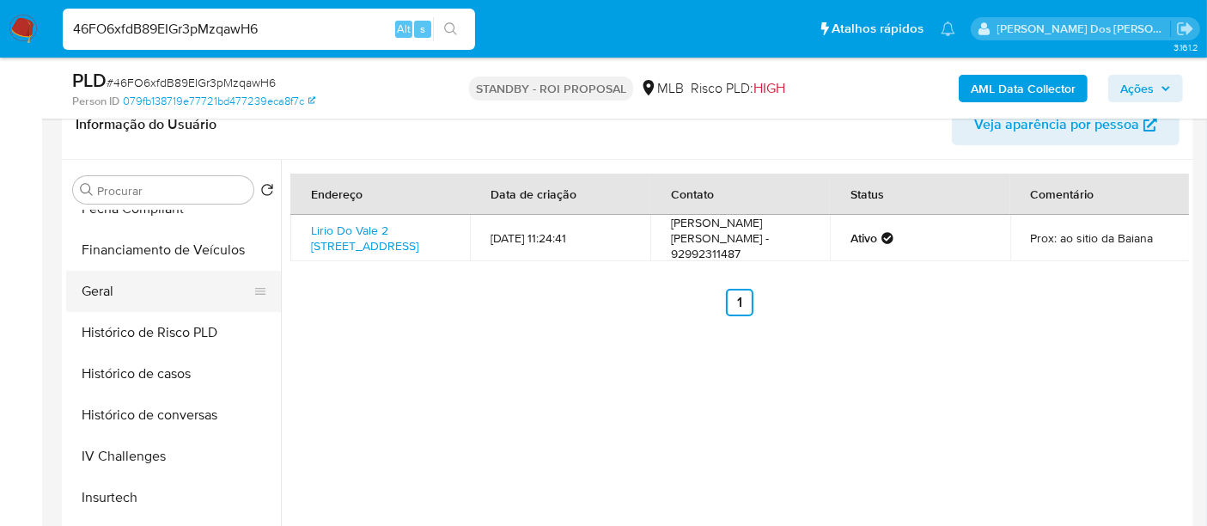
click at [107, 285] on button "Geral" at bounding box center [166, 291] width 201 height 41
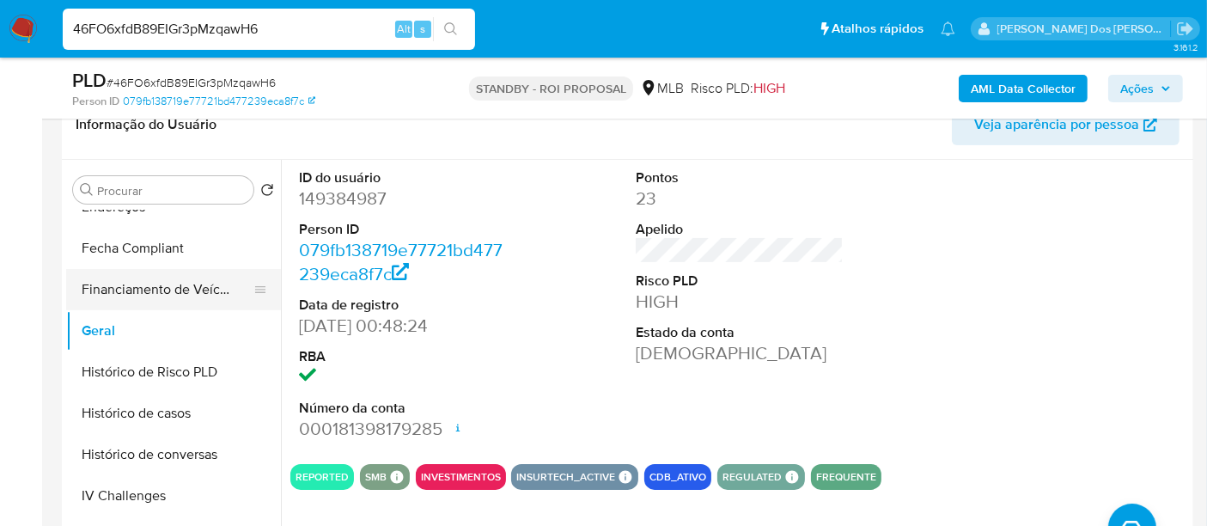
scroll to position [477, 0]
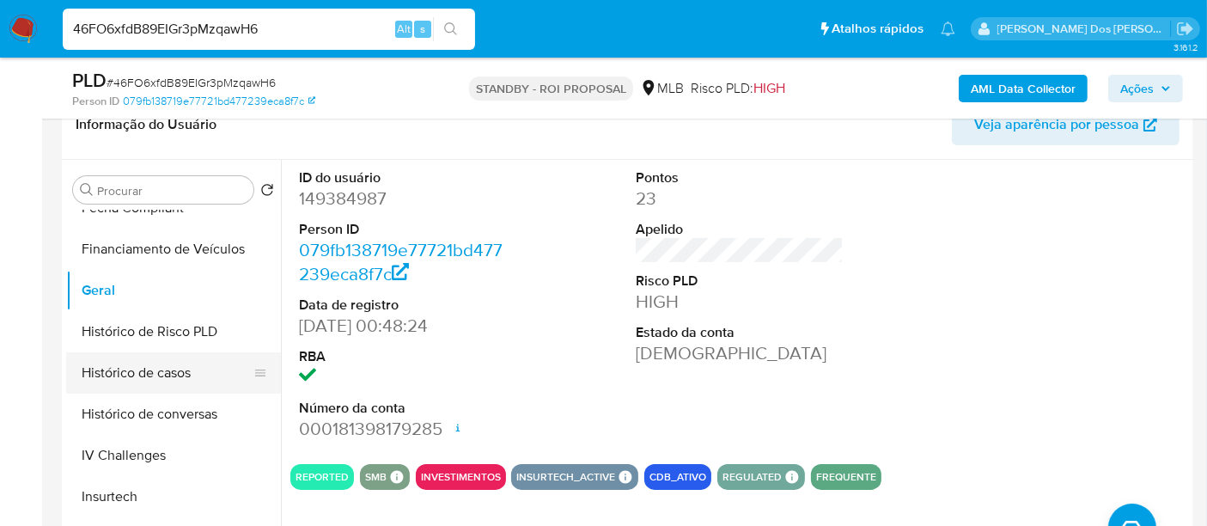
click at [138, 363] on button "Histórico de casos" at bounding box center [166, 372] width 201 height 41
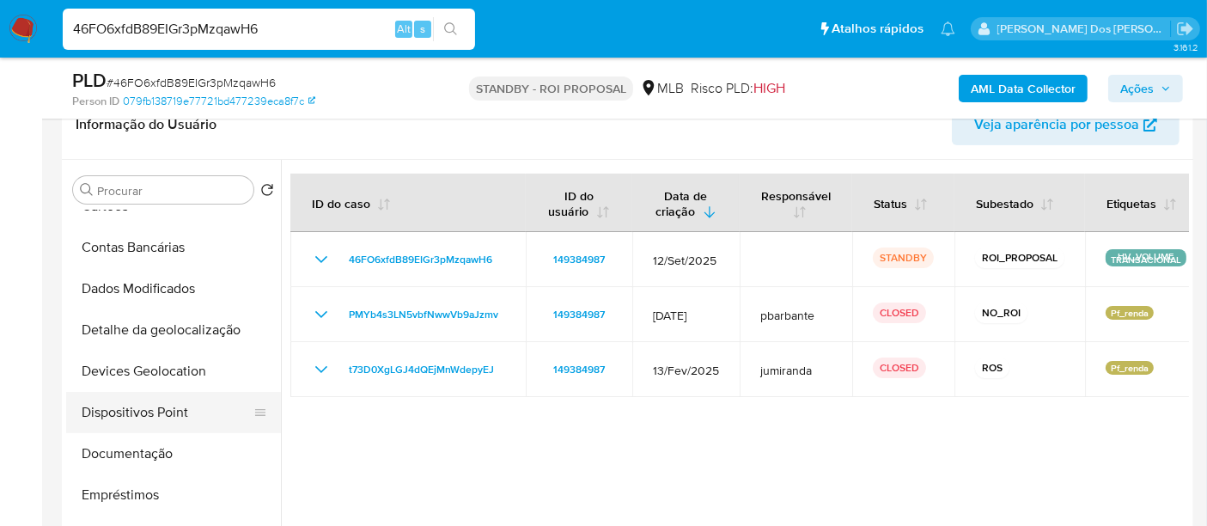
scroll to position [0, 0]
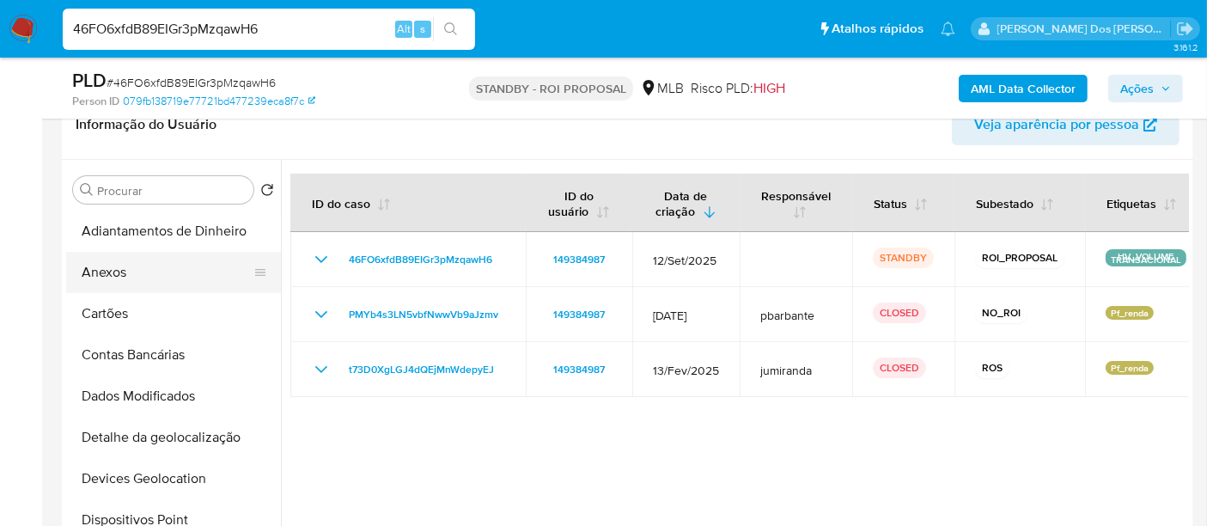
drag, startPoint x: 115, startPoint y: 267, endPoint x: 131, endPoint y: 267, distance: 15.5
click at [115, 267] on button "Anexos" at bounding box center [166, 272] width 201 height 41
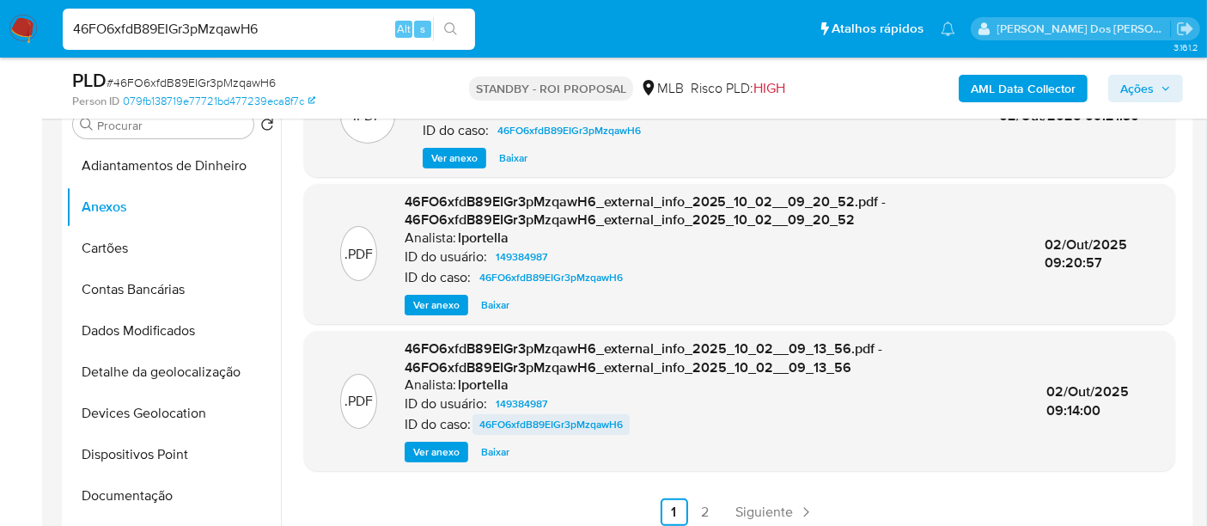
scroll to position [381, 0]
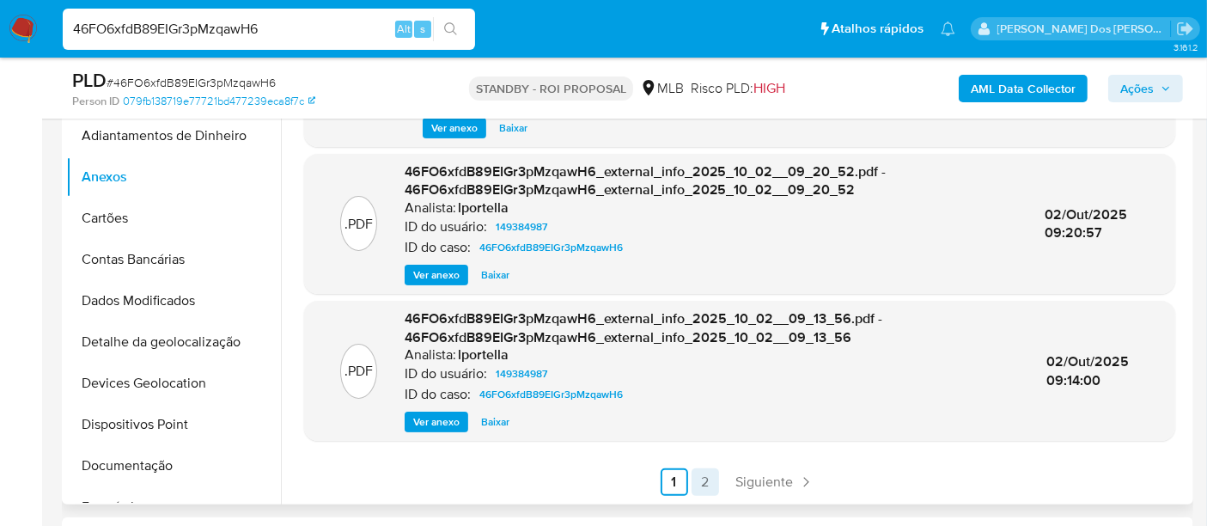
click at [702, 474] on link "2" at bounding box center [704, 481] width 27 height 27
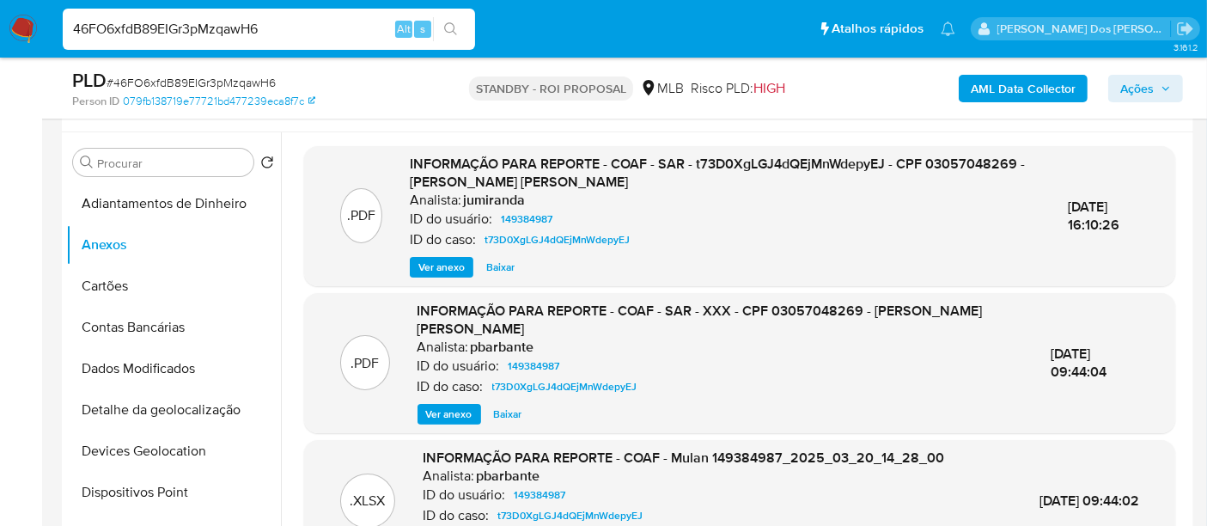
scroll to position [286, 0]
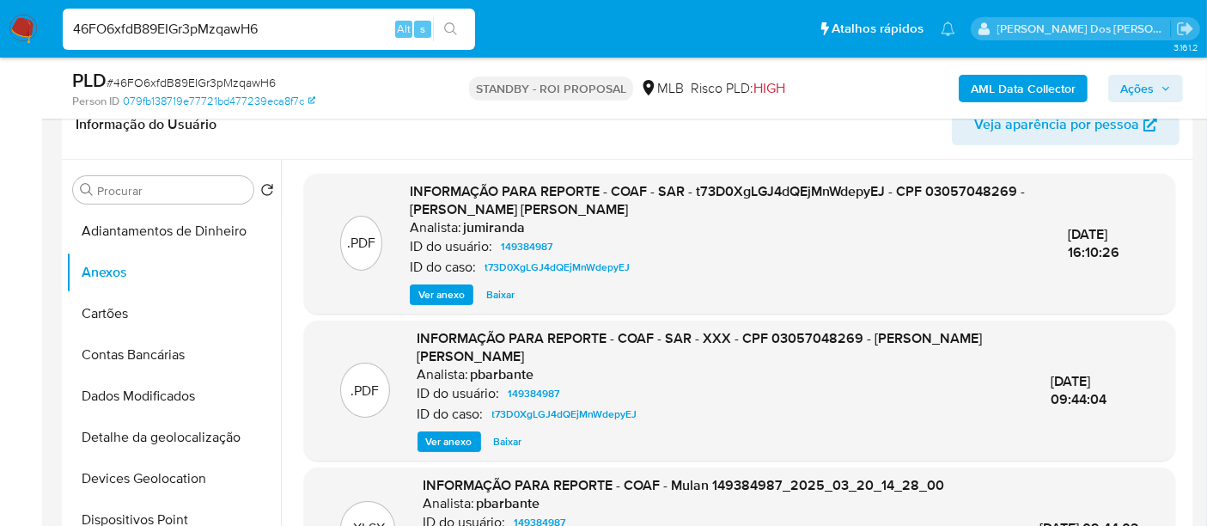
click at [445, 296] on span "Ver anexo" at bounding box center [441, 294] width 46 height 17
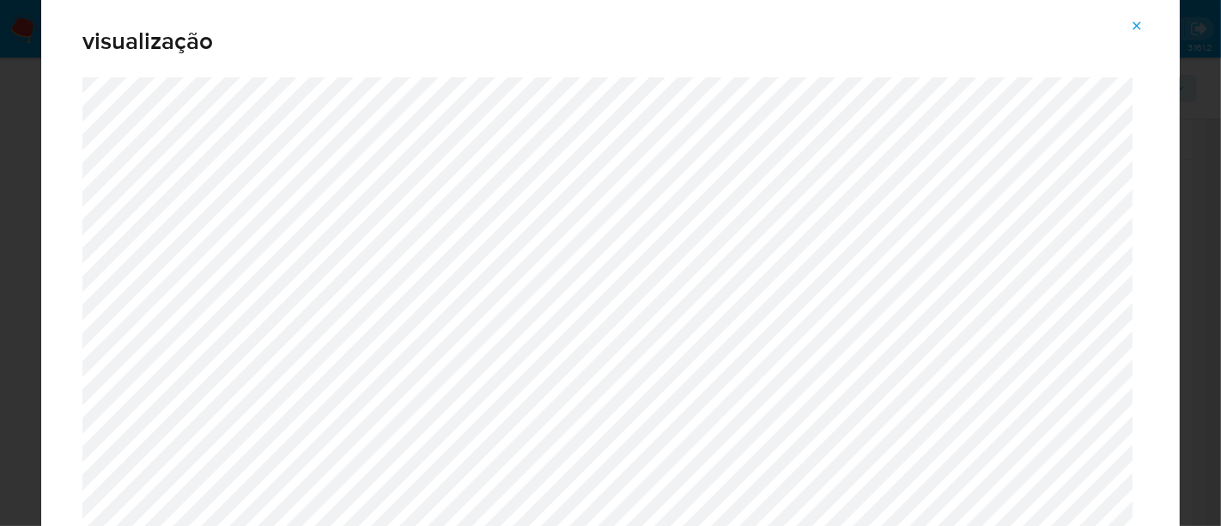
click at [1138, 37] on span "Attachment preview" at bounding box center [1137, 26] width 14 height 24
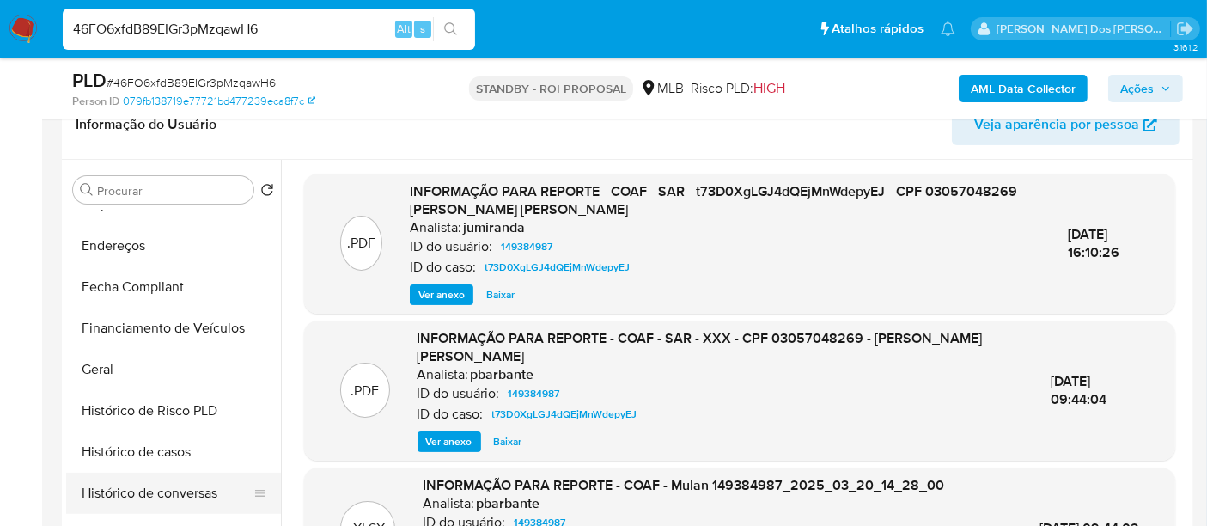
scroll to position [477, 0]
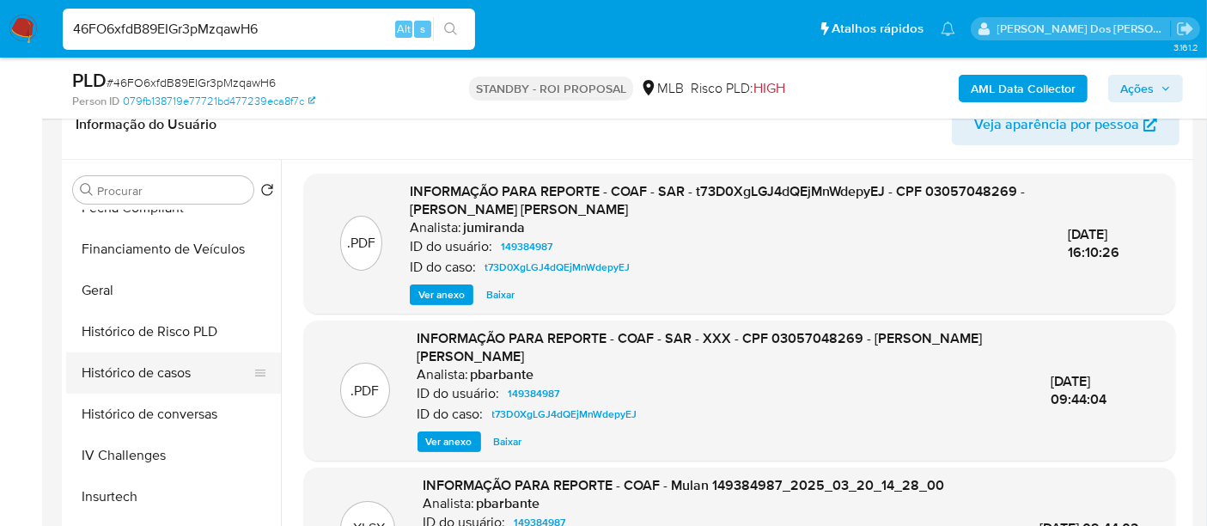
click at [154, 374] on button "Histórico de casos" at bounding box center [166, 372] width 201 height 41
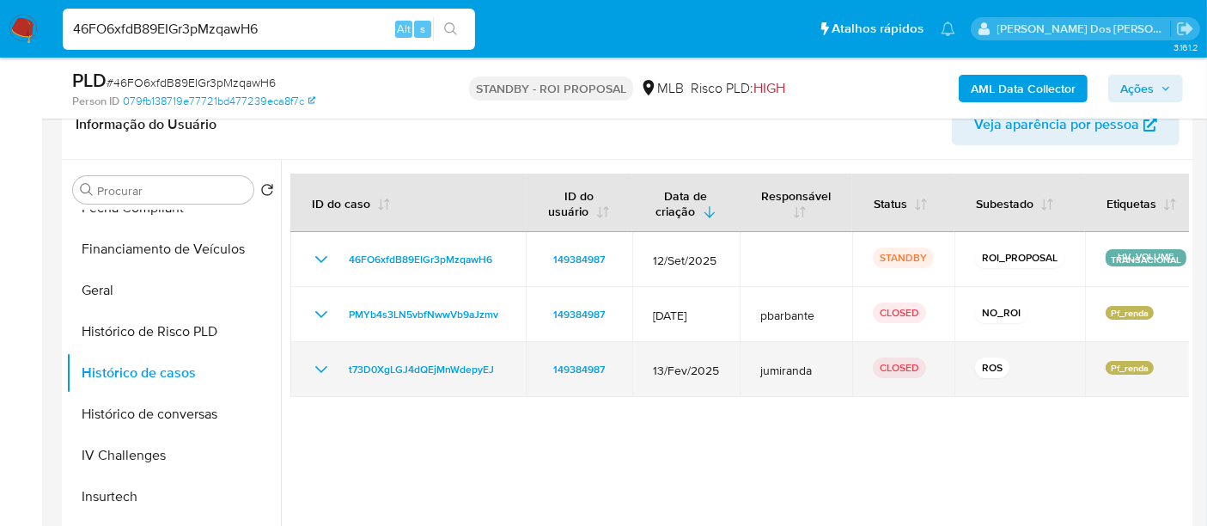
click at [312, 364] on icon "Mostrar/Ocultar" at bounding box center [321, 369] width 21 height 21
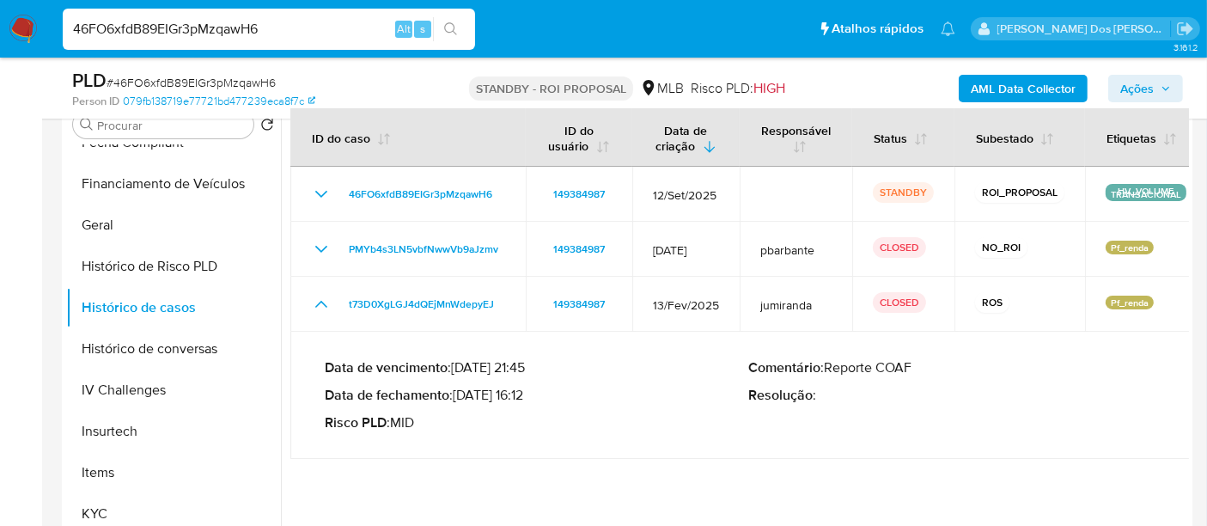
scroll to position [381, 0]
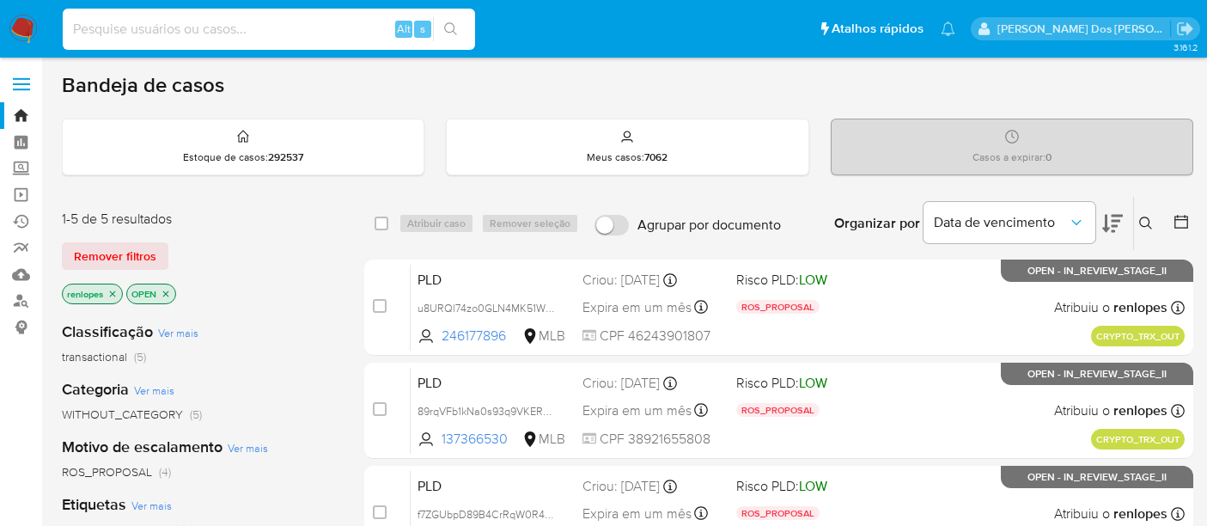
click at [282, 18] on input at bounding box center [269, 29] width 412 height 22
type input "KubapEWErcAchQXcYk9VHopa"
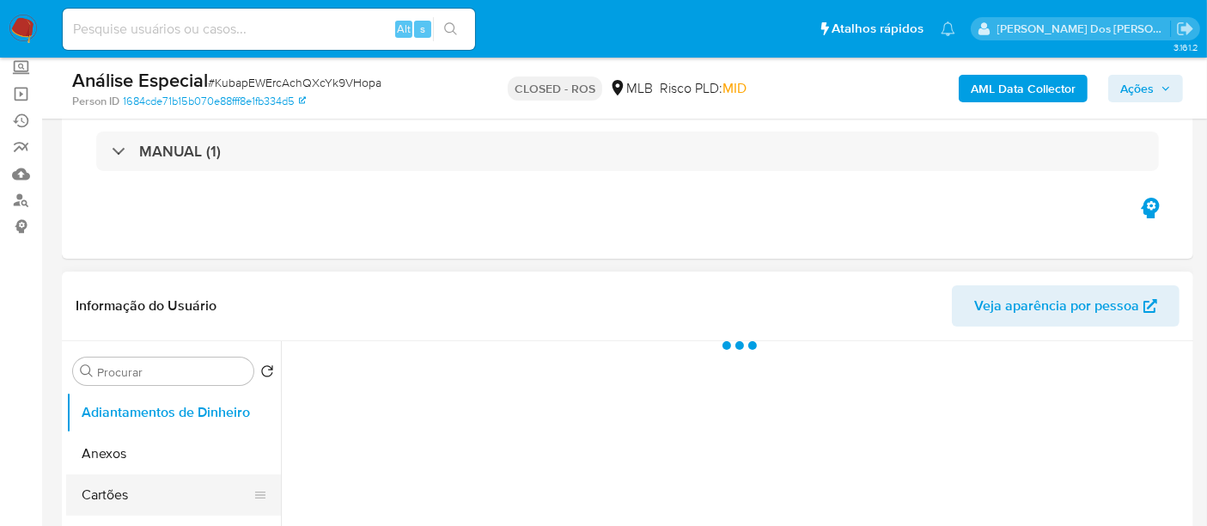
scroll to position [286, 0]
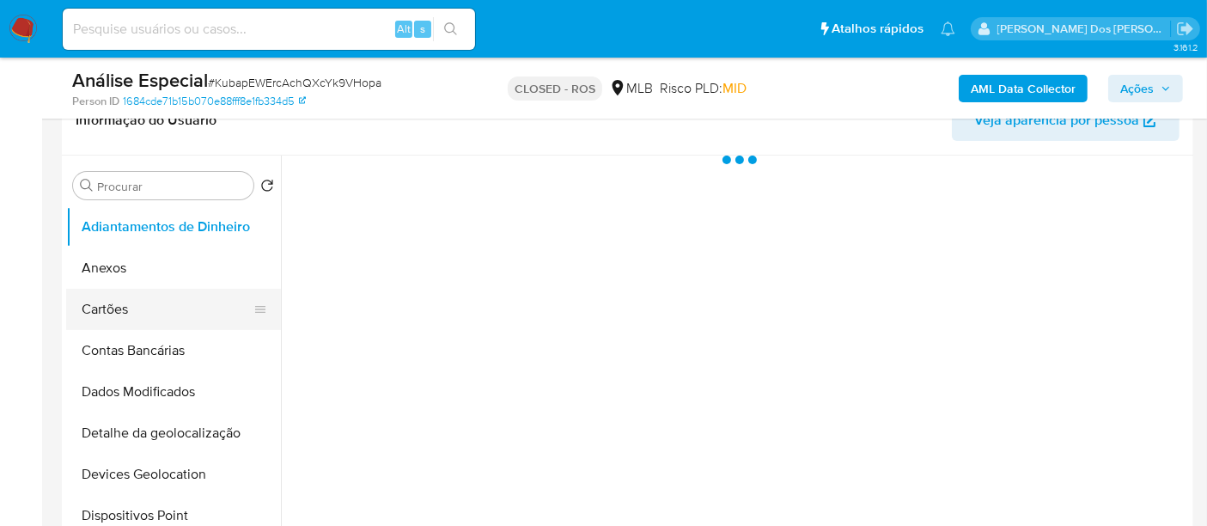
select select "10"
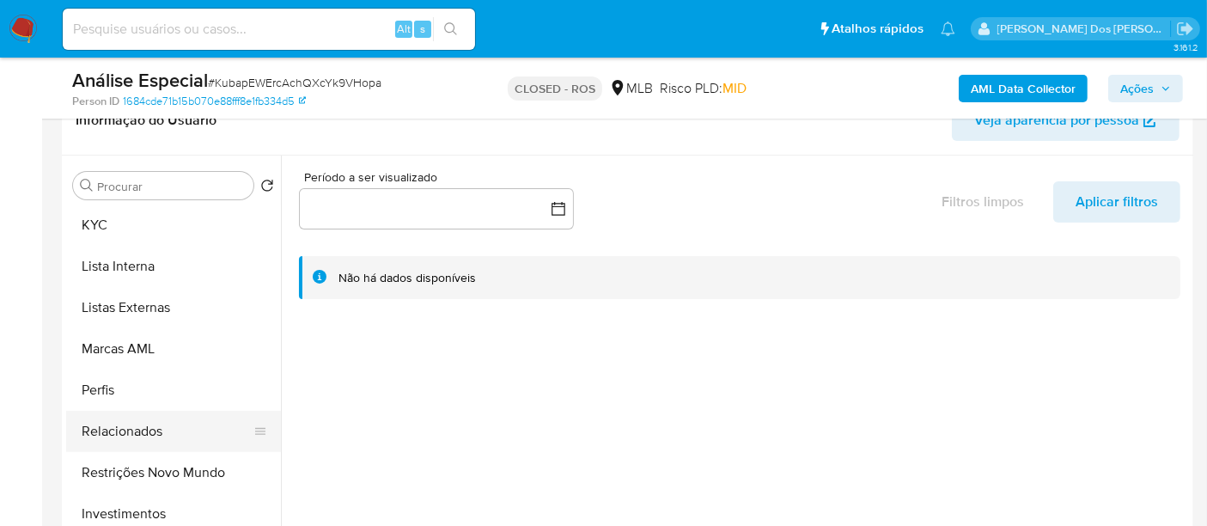
scroll to position [890, 0]
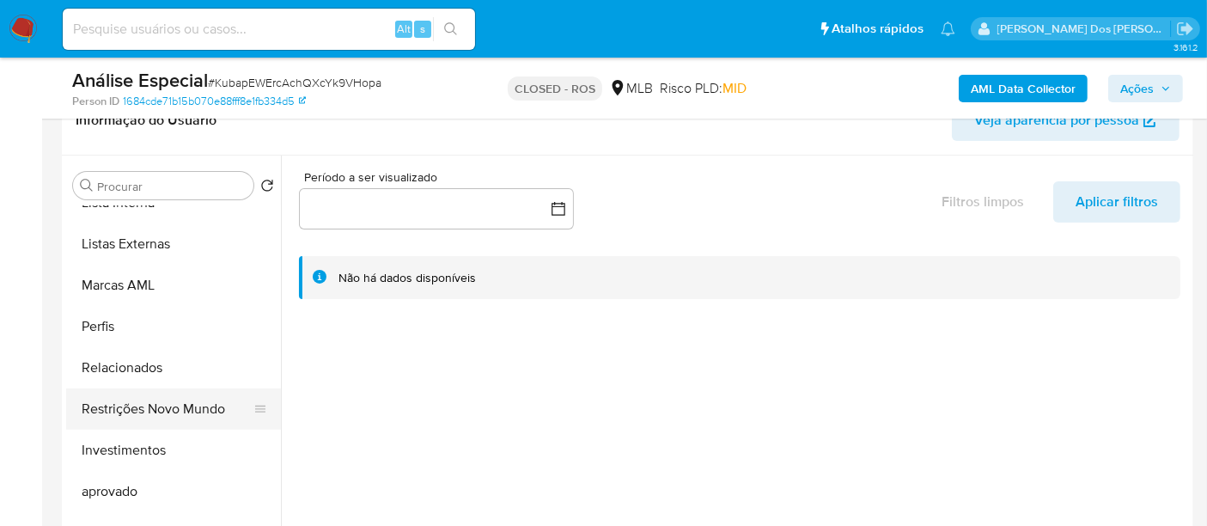
click at [176, 405] on button "Restrições Novo Mundo" at bounding box center [166, 408] width 201 height 41
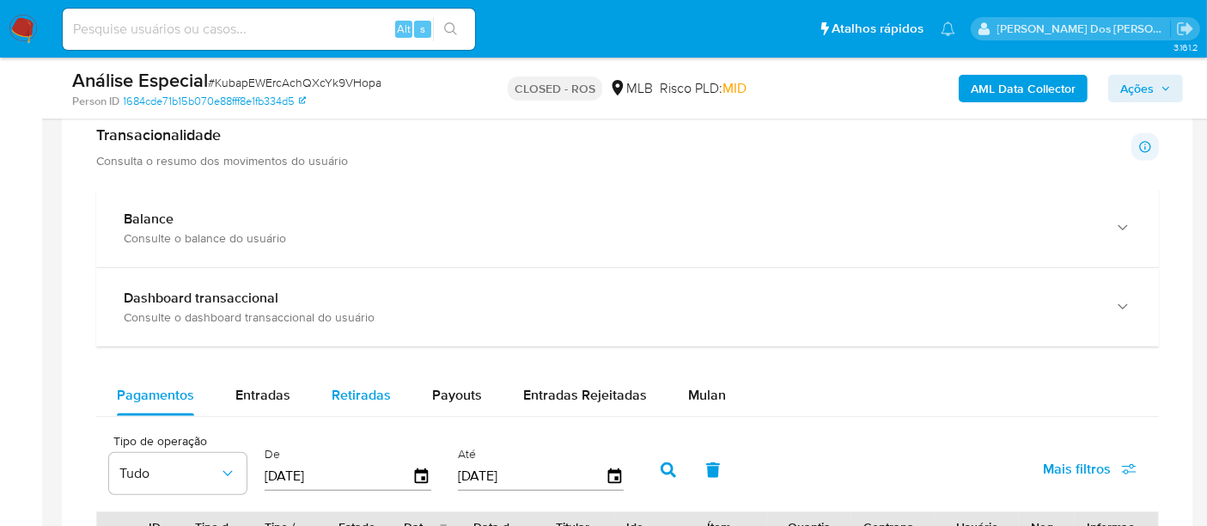
scroll to position [1336, 0]
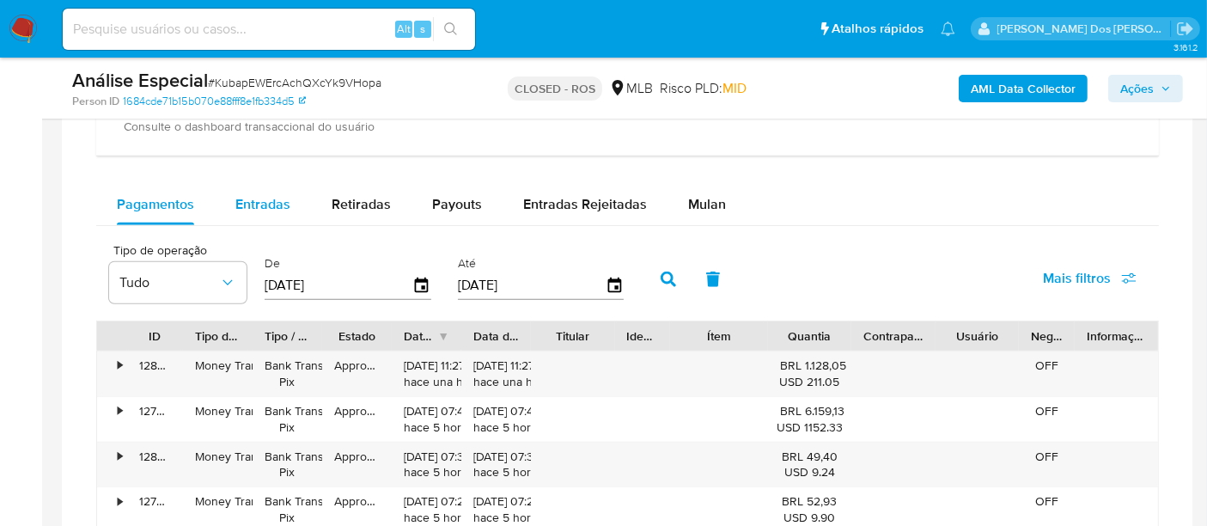
click at [264, 207] on span "Entradas" at bounding box center [262, 204] width 55 height 20
select select "10"
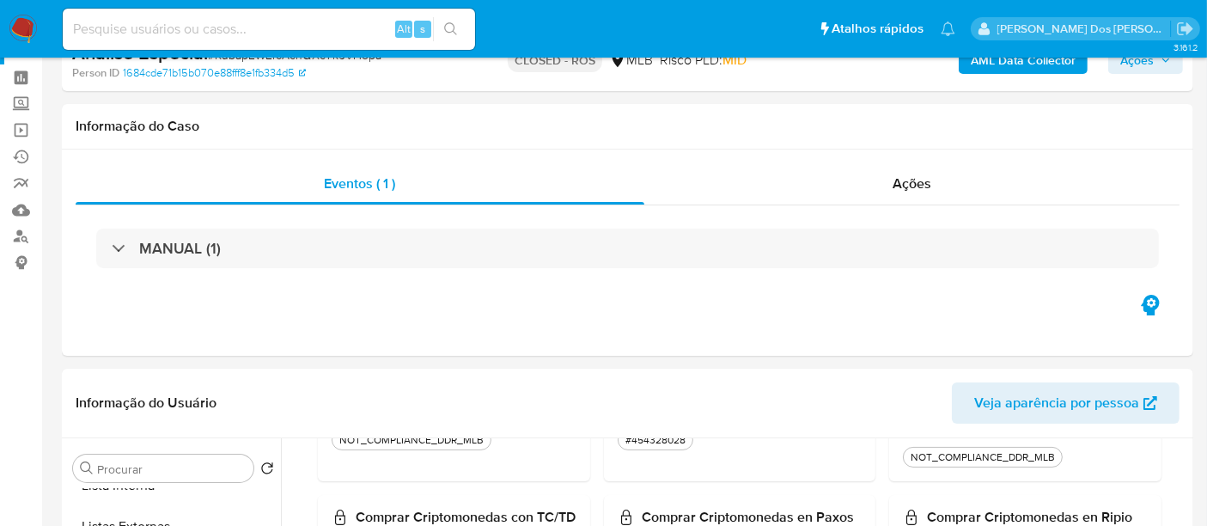
scroll to position [0, 0]
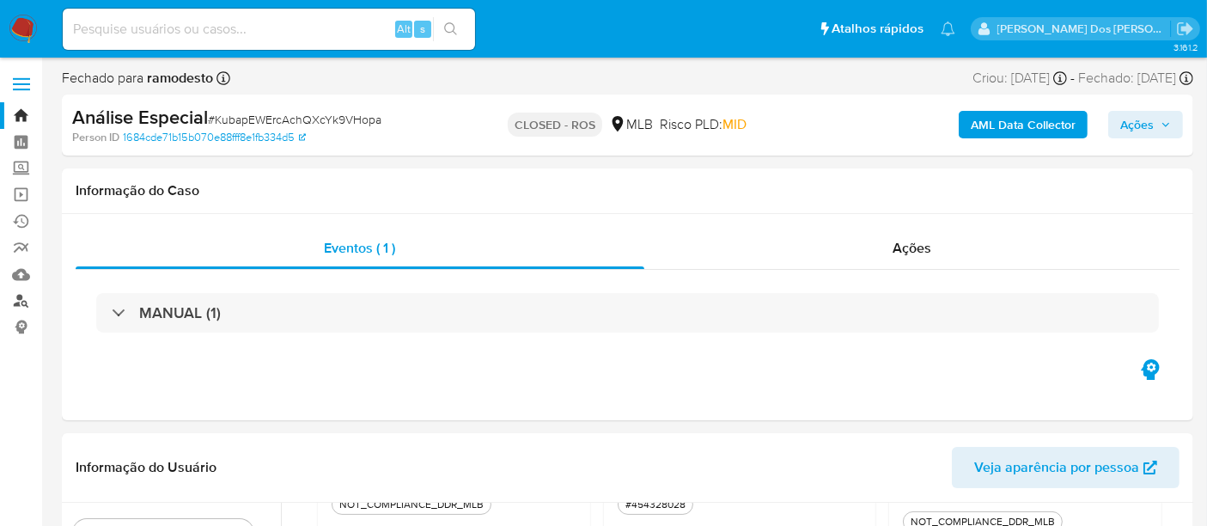
click at [19, 301] on link "Localizador de pessoas" at bounding box center [102, 301] width 204 height 27
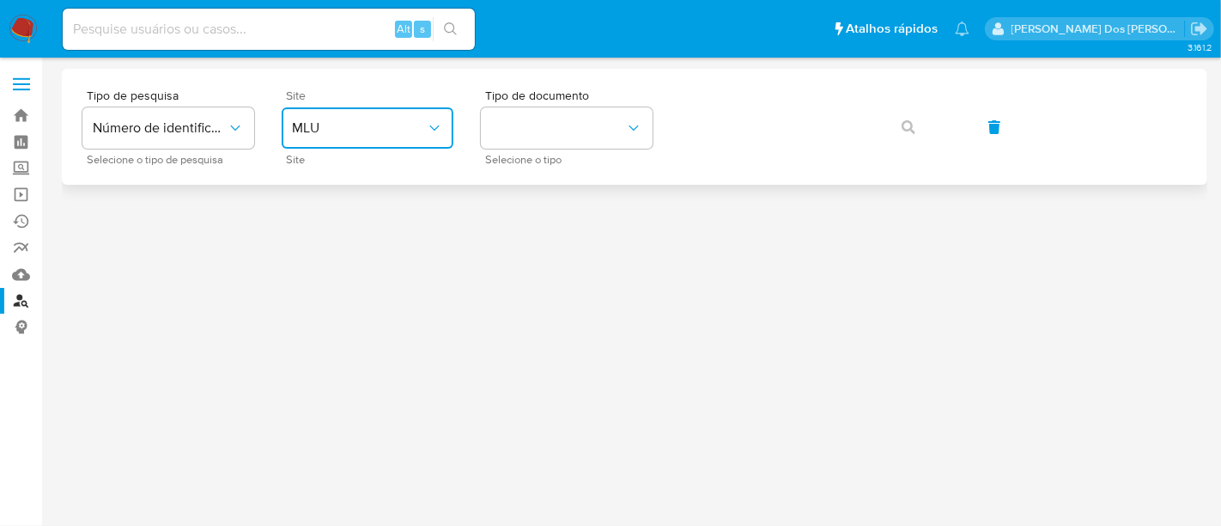
click at [373, 134] on span "MLU" at bounding box center [359, 127] width 134 height 17
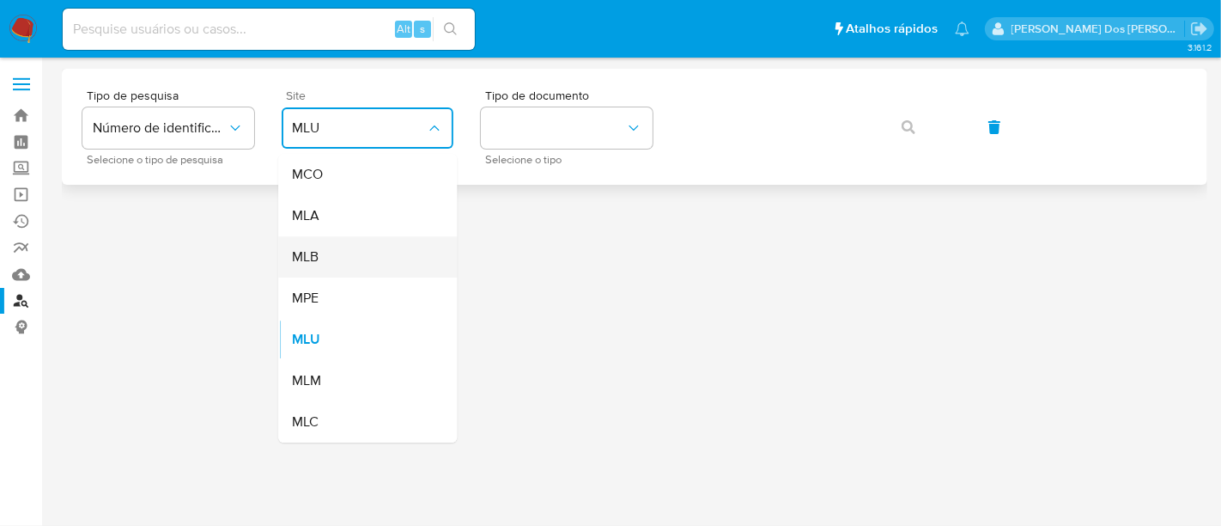
click at [368, 253] on div "MLB" at bounding box center [362, 256] width 141 height 41
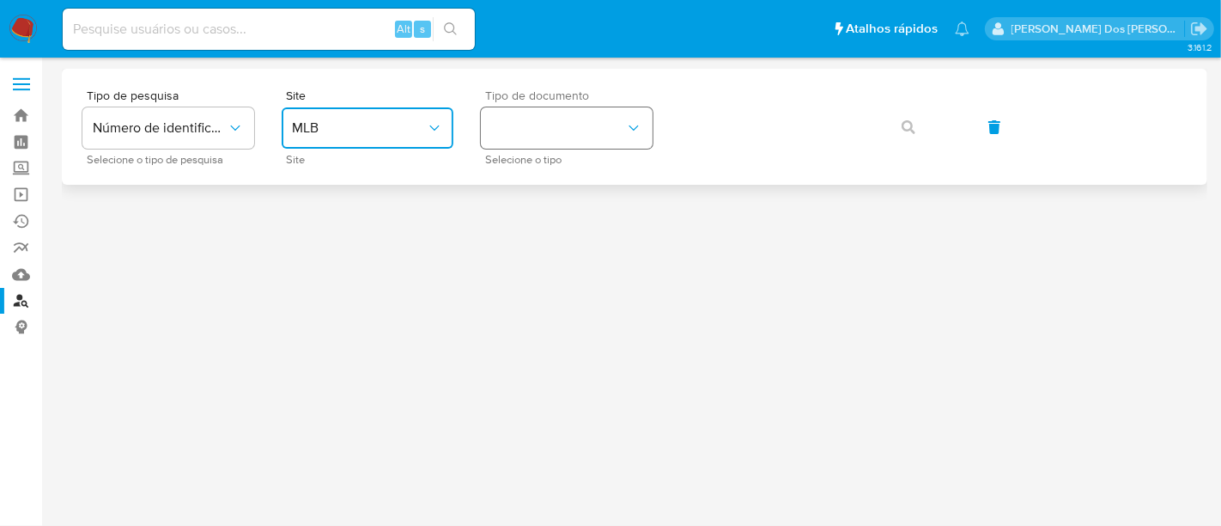
click at [531, 129] on button "identificationType" at bounding box center [567, 127] width 172 height 41
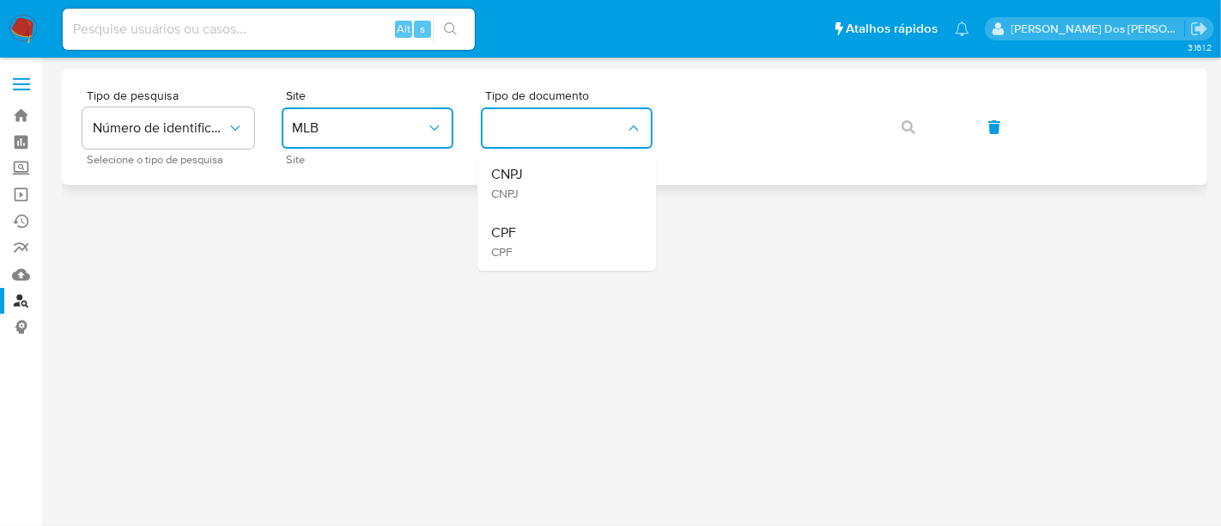
drag, startPoint x: 543, startPoint y: 231, endPoint x: 704, endPoint y: 162, distance: 175.5
click at [543, 232] on div "CPF CPF" at bounding box center [561, 241] width 141 height 58
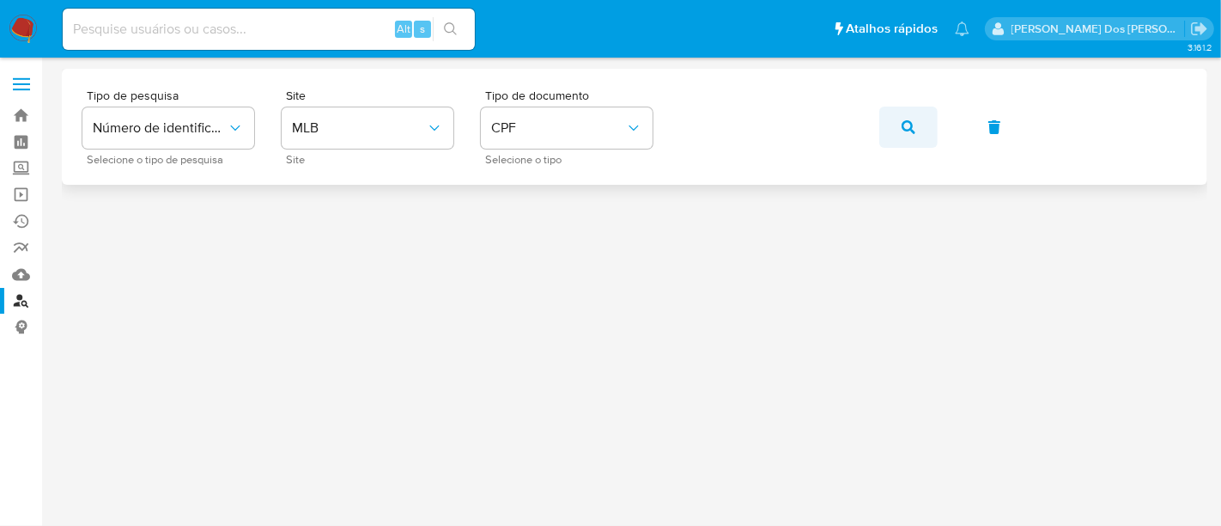
click at [903, 130] on icon "button" at bounding box center [909, 127] width 14 height 14
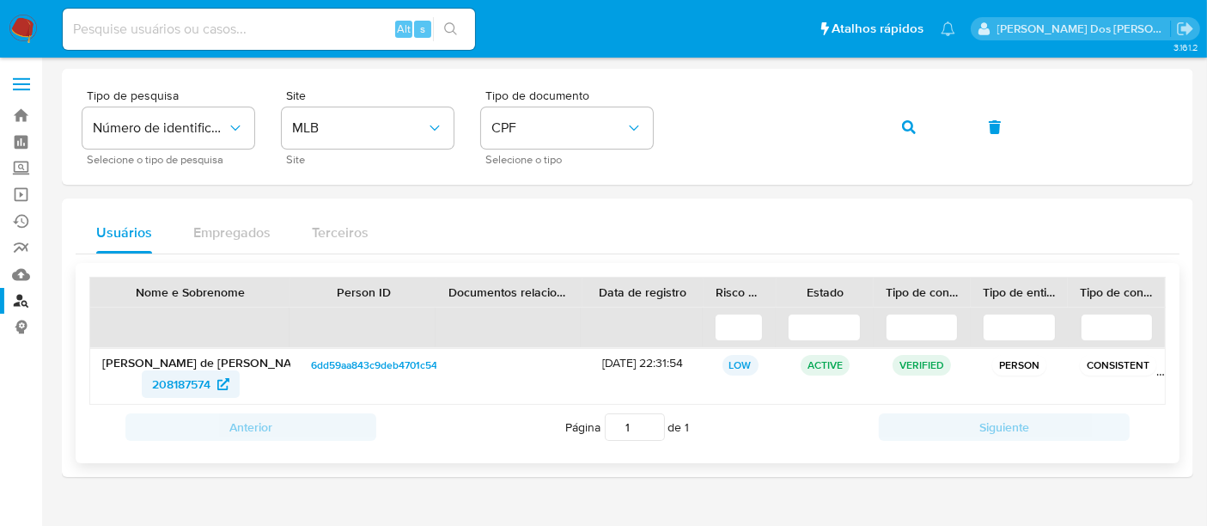
click at [174, 386] on span "208187574" at bounding box center [181, 383] width 58 height 27
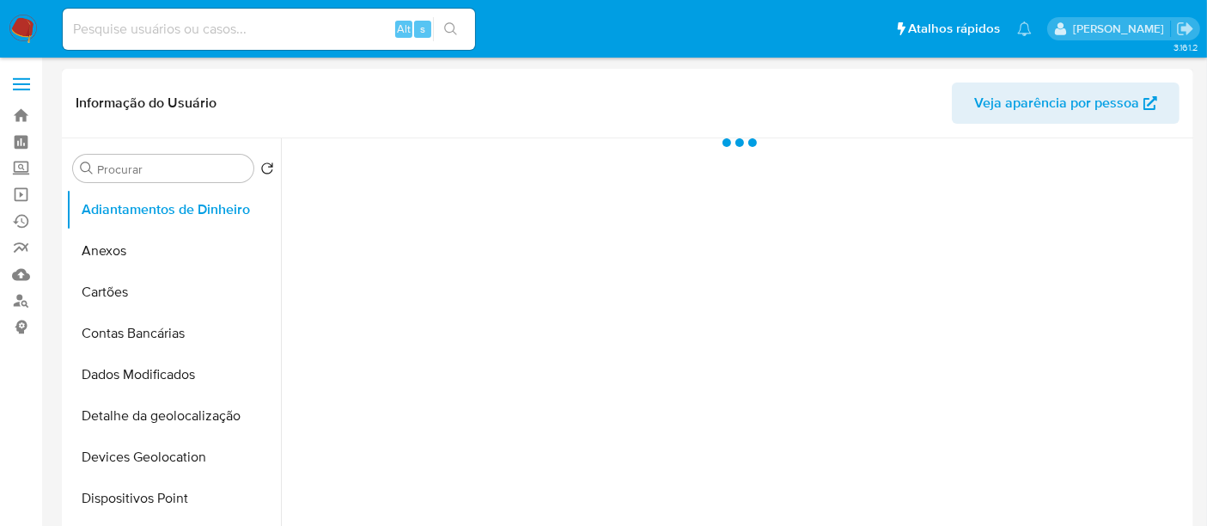
select select "10"
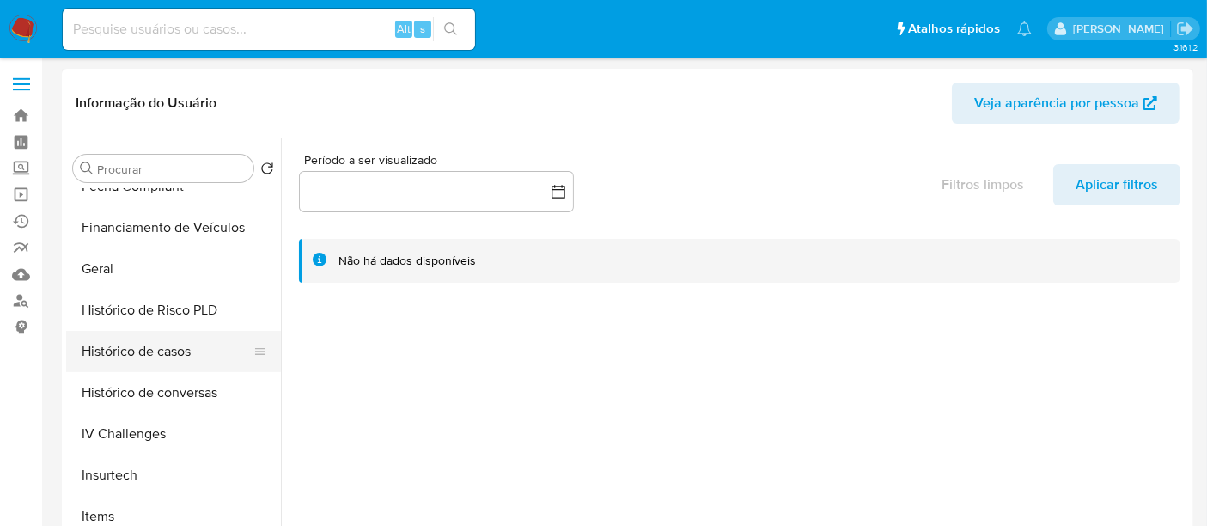
scroll to position [381, 0]
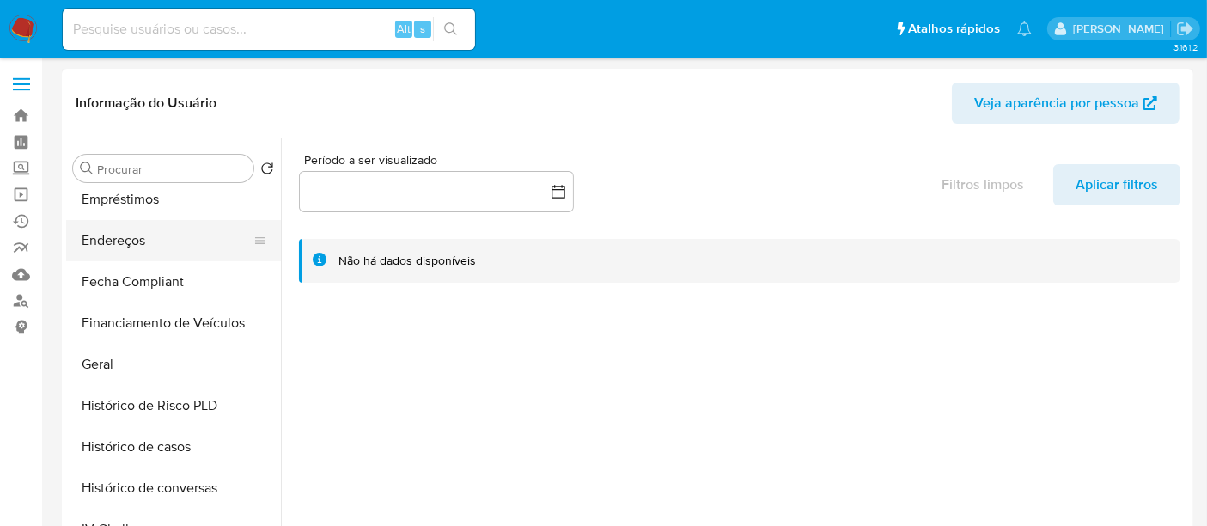
click at [122, 251] on button "Endereços" at bounding box center [166, 240] width 201 height 41
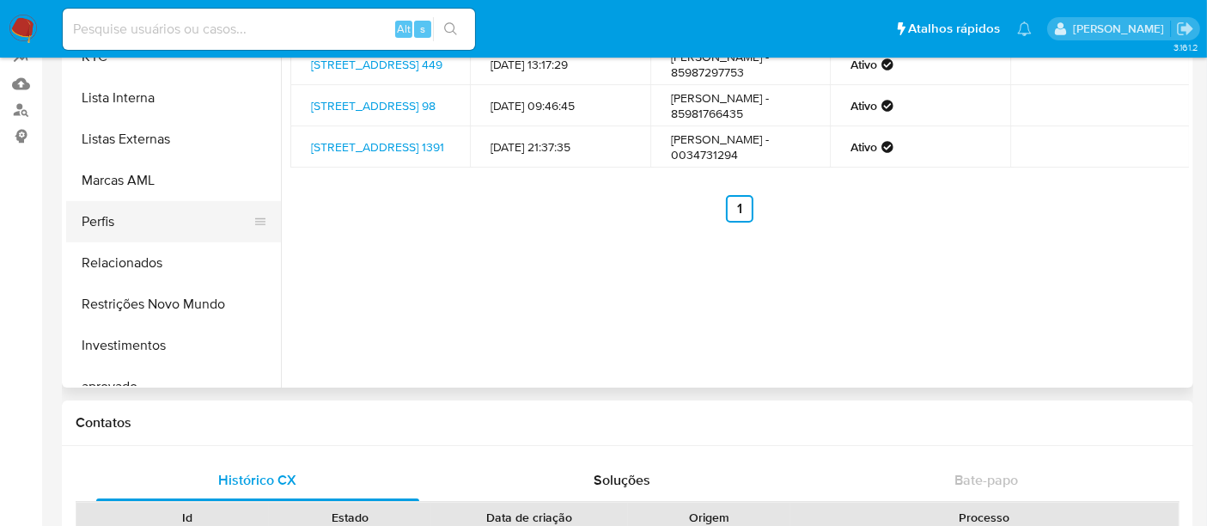
scroll to position [699, 0]
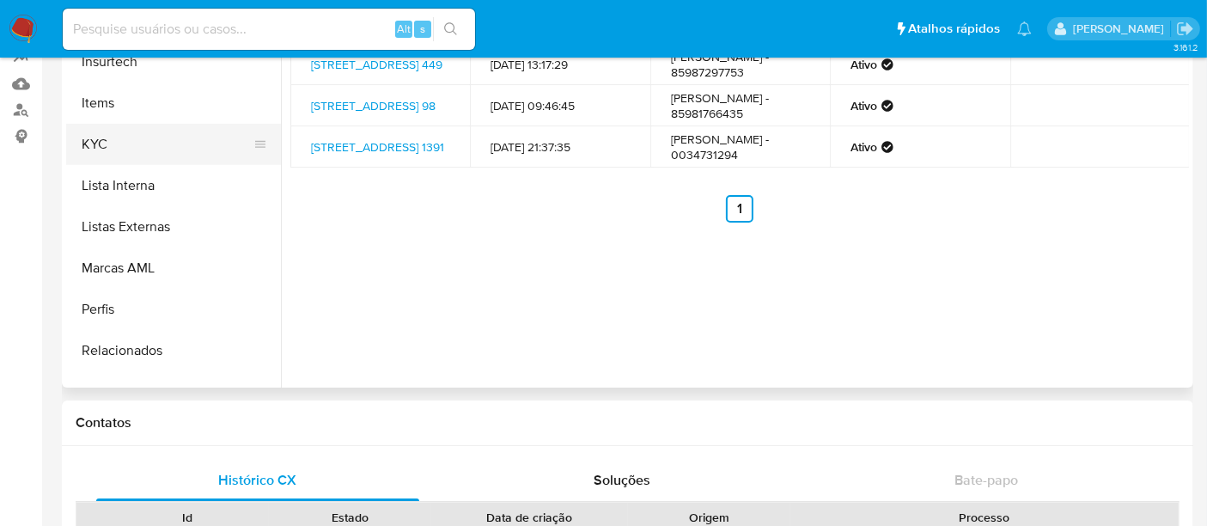
click at [84, 150] on button "KYC" at bounding box center [166, 144] width 201 height 41
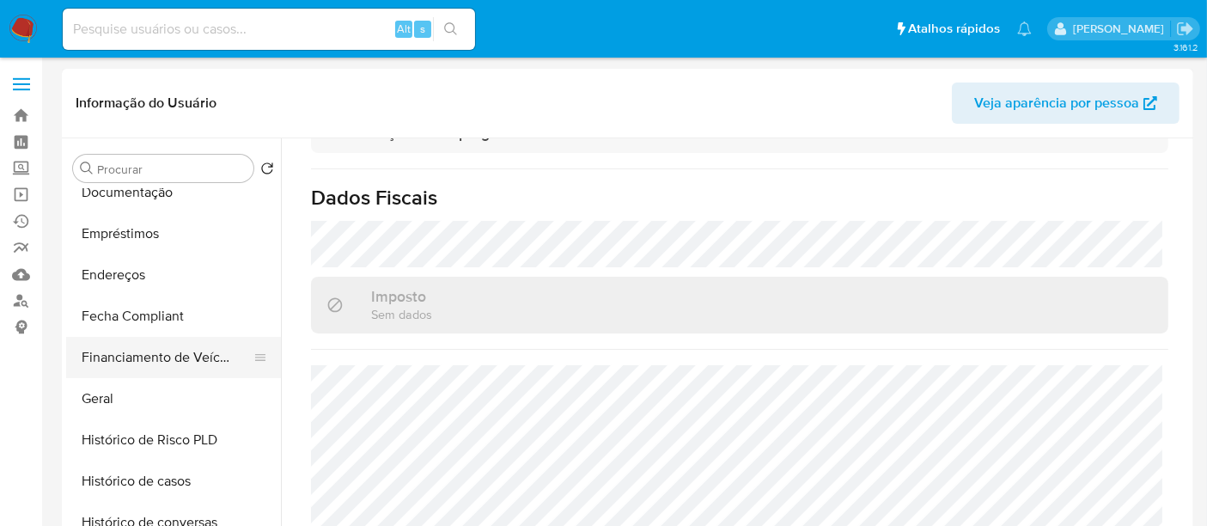
scroll to position [317, 0]
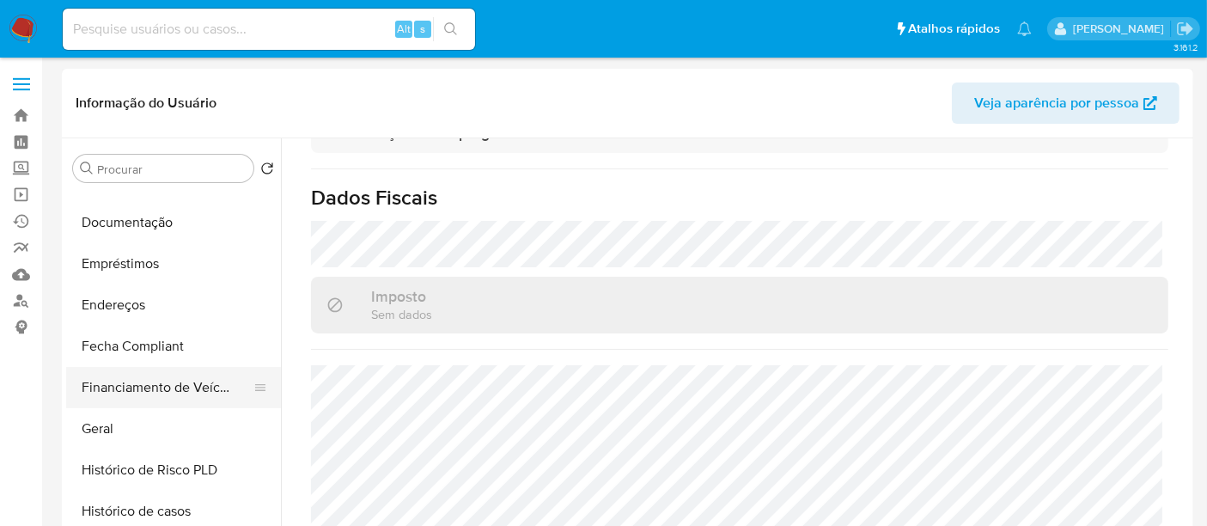
click at [119, 295] on button "Endereços" at bounding box center [173, 304] width 215 height 41
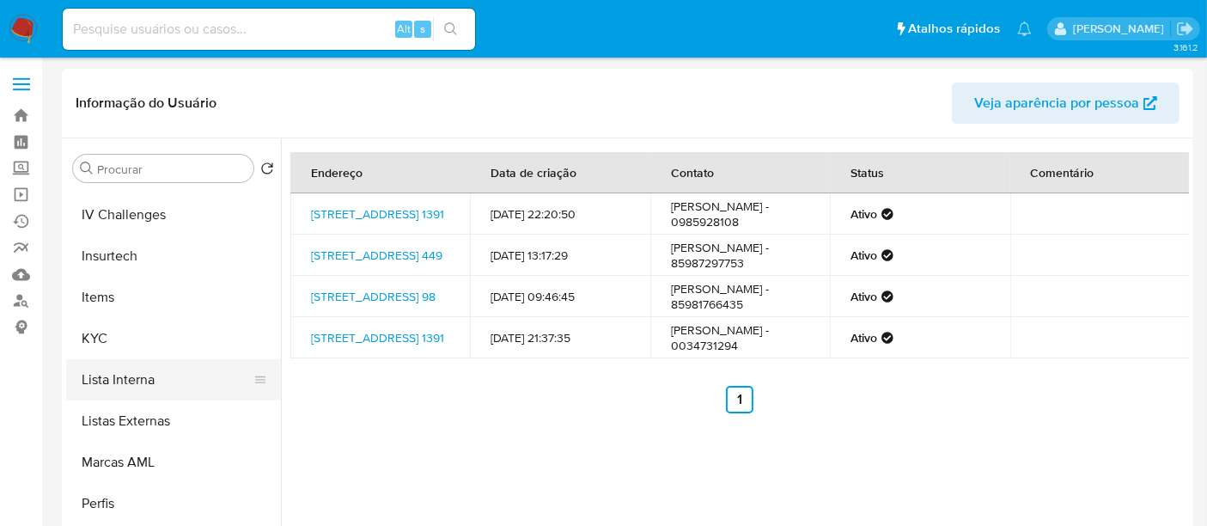
scroll to position [699, 0]
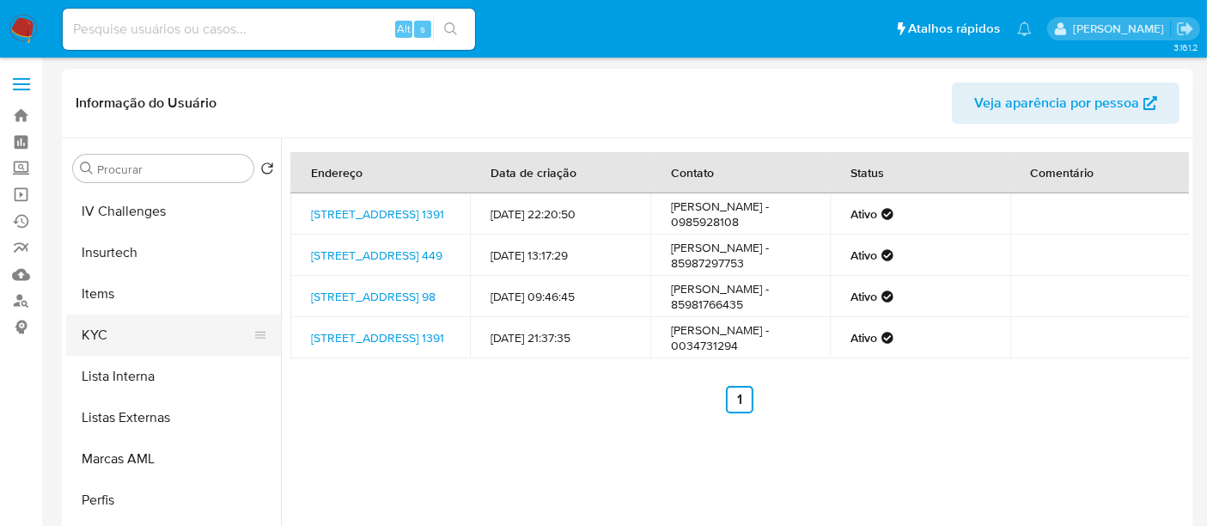
click at [98, 338] on button "KYC" at bounding box center [166, 334] width 201 height 41
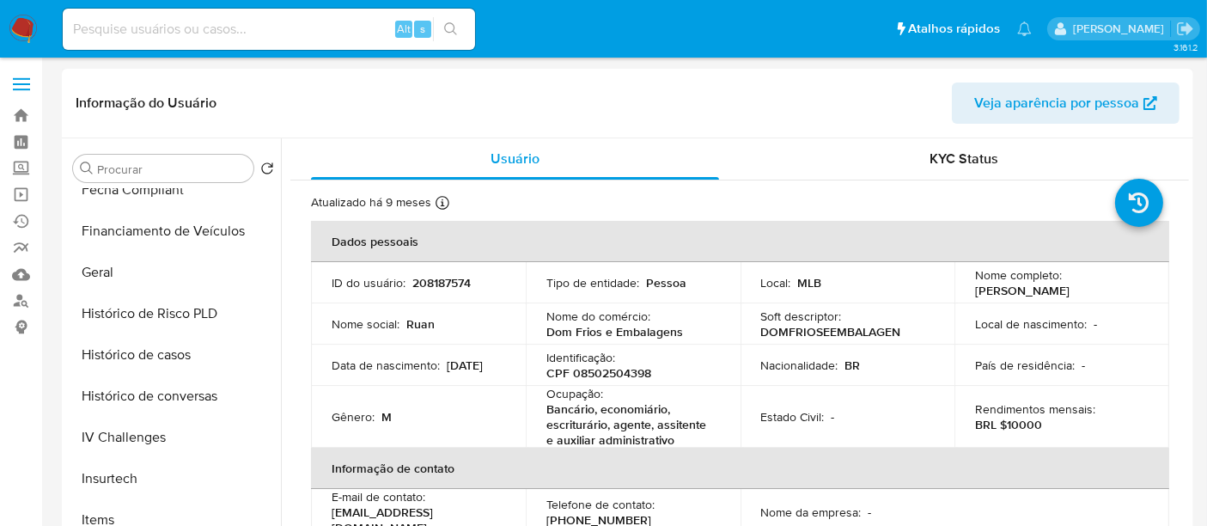
scroll to position [412, 0]
